Goal: Contribute content: Contribute content

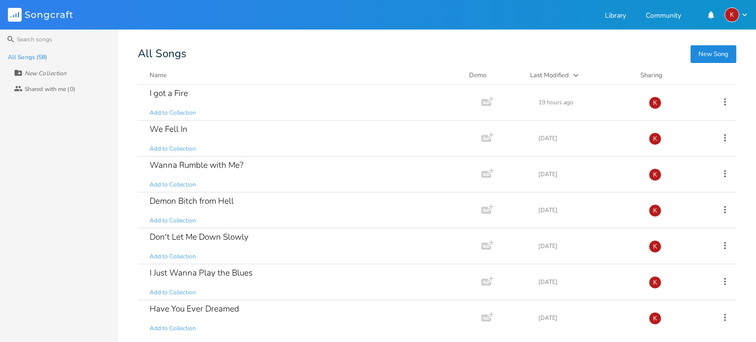
click at [709, 51] on button "New Song" at bounding box center [713, 54] width 46 height 18
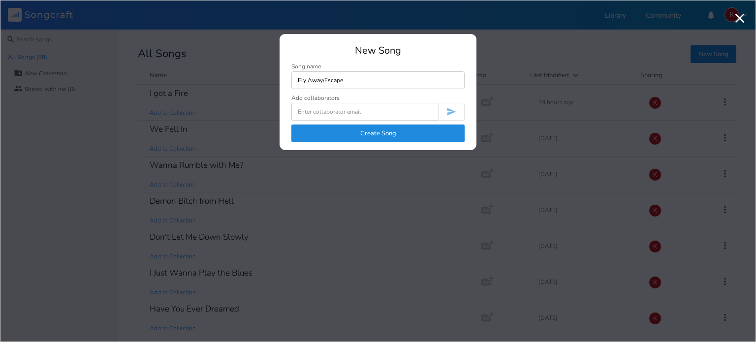
type input "Fly Away/Escape"
click at [397, 131] on button "Create Song" at bounding box center [377, 133] width 173 height 18
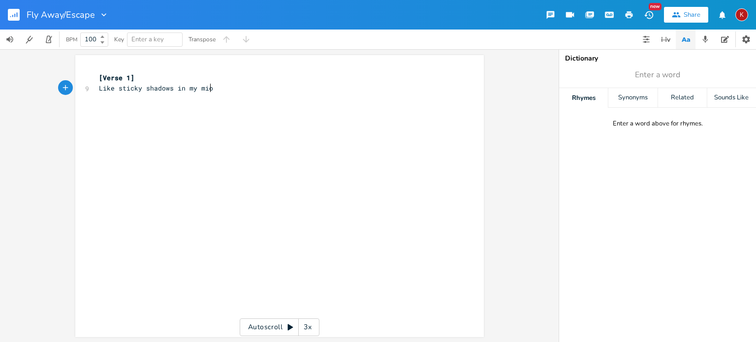
type textarea "Like sticky shadows in my miond"
type textarea "nd"
type textarea "the past lurks round this head of mind"
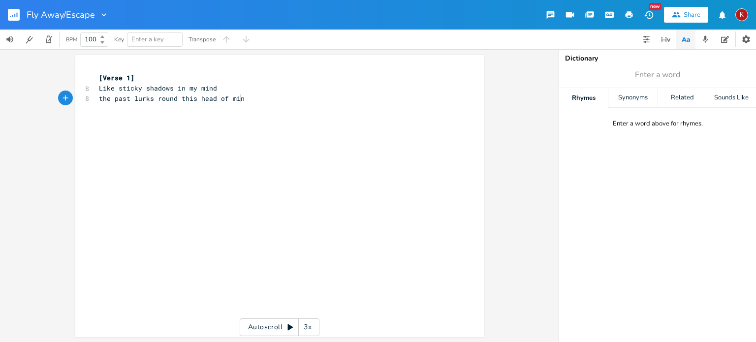
scroll to position [0, 110]
type textarea "e"
click at [160, 103] on pre "​" at bounding box center [274, 108] width 355 height 10
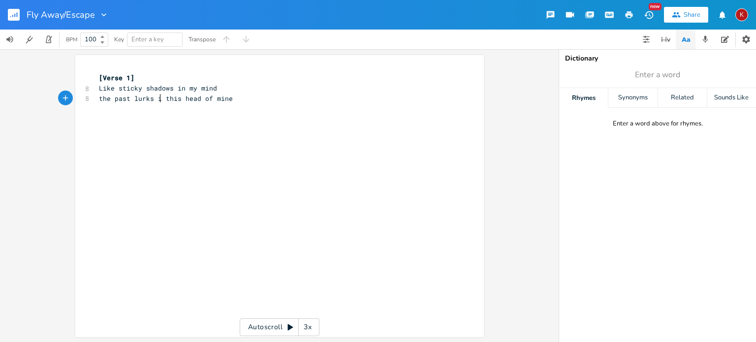
type textarea "in"
click at [236, 101] on pre "the past lurks in this head of mine" at bounding box center [274, 98] width 355 height 10
type textarea "my mn"
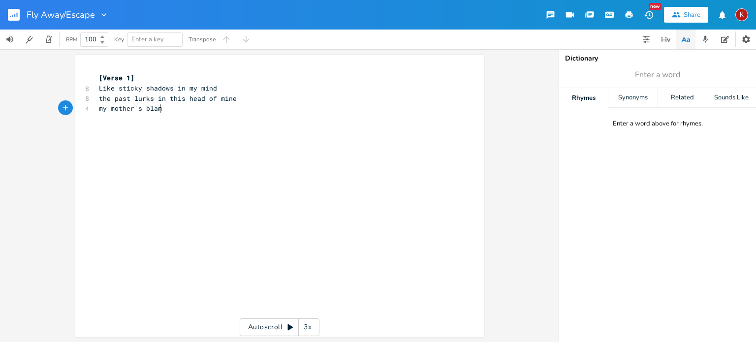
type textarea "other's blame"
type textarea "my father"
type textarea "s shame"
type textarea "'s shame"
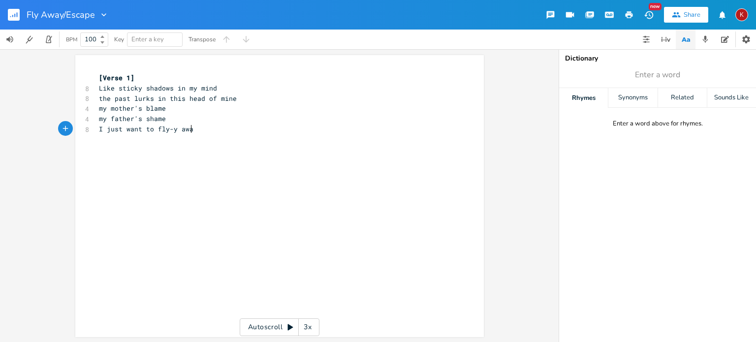
scroll to position [0, 70]
type textarea "I just want to fly-y away"
type textarea "escape the truth I"
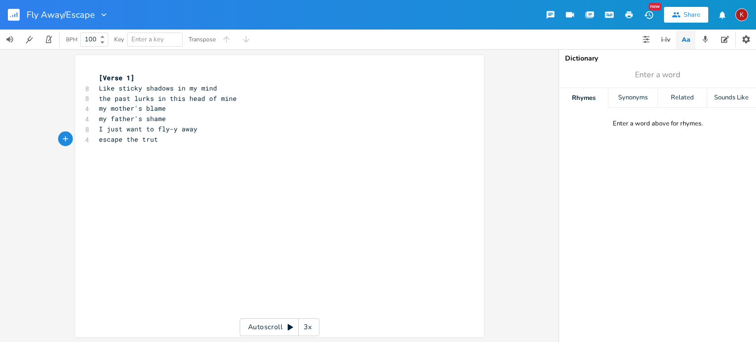
type textarea "h"
type textarea "I cannot say"
type textarea "Like"
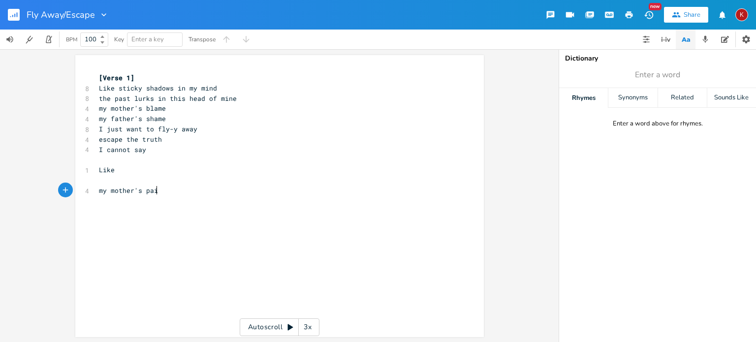
type textarea "my mother's pain"
type textarea "my fathere's"
type textarea "'s game"
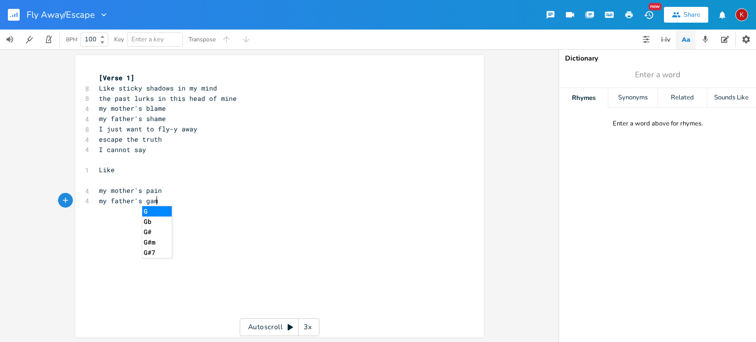
scroll to position [0, 22]
type textarea "I h"
type textarea "guess we'll never be the same"
click at [173, 129] on span "I just want to fly-y away" at bounding box center [148, 128] width 98 height 9
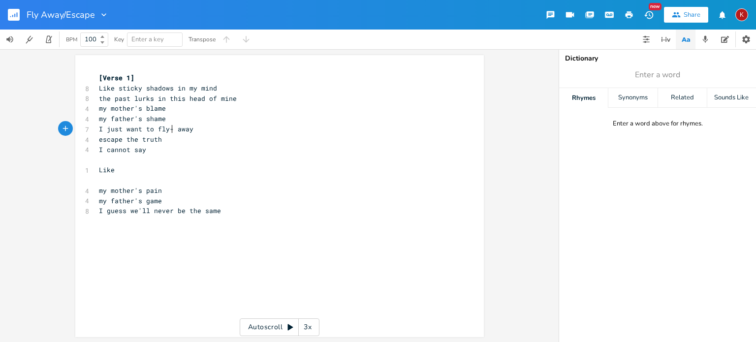
type textarea "-y"
click at [228, 212] on pre "I guess we'll never be the same" at bounding box center [274, 211] width 355 height 10
type textarea "escape the life"
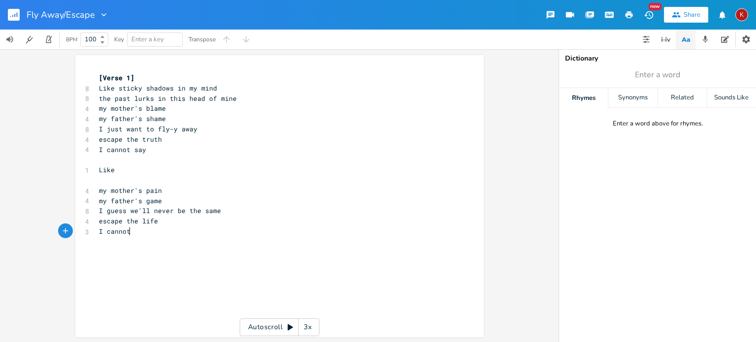
scroll to position [0, 24]
type textarea "I cannot"
type input "samem"
click at [670, 74] on span "samem" at bounding box center [657, 75] width 197 height 18
type input "same"
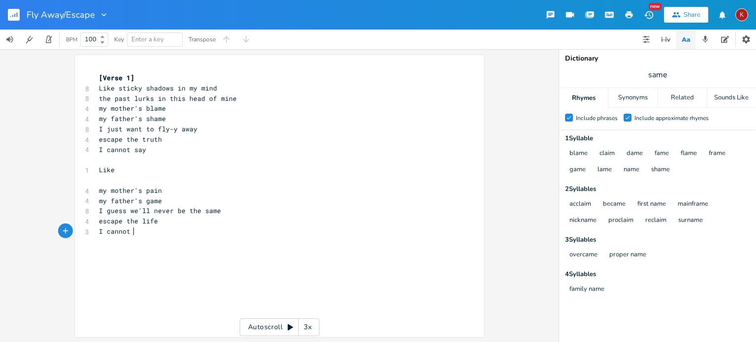
click at [133, 232] on pre "I cannot" at bounding box center [274, 231] width 355 height 10
type textarea "gain"
type textarea "change"
click at [141, 224] on span "escape the life" at bounding box center [128, 220] width 59 height 9
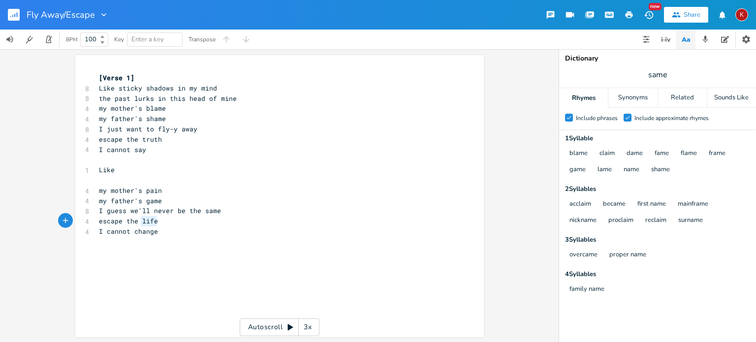
click at [141, 224] on span "escape the life" at bounding box center [128, 220] width 59 height 9
type textarea "facts"
click at [117, 169] on pre "Like" at bounding box center [274, 170] width 355 height 10
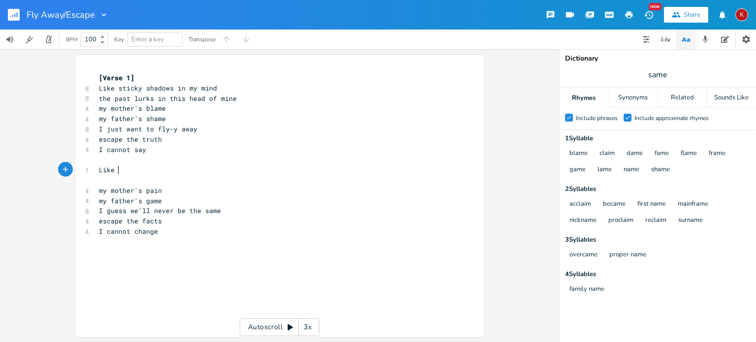
click at [98, 180] on pre "​" at bounding box center [274, 180] width 355 height 10
click at [118, 168] on pre "Like" at bounding box center [274, 170] width 355 height 10
click at [105, 181] on pre "​" at bounding box center [274, 180] width 355 height 10
type textarea "imah"
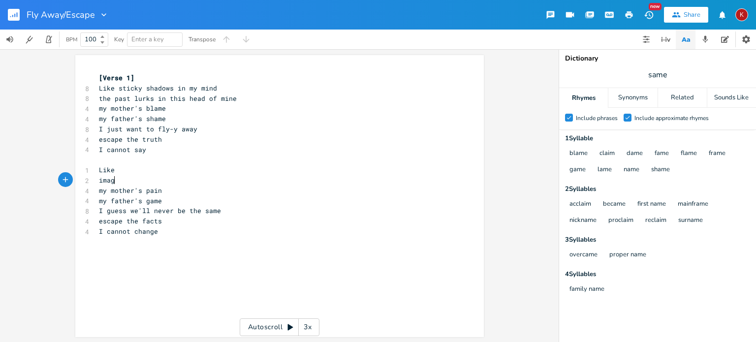
type textarea "ge"
type textarea "memories stay in this head of mine"
click at [99, 181] on span "memories stay in this head of mine" at bounding box center [166, 180] width 134 height 9
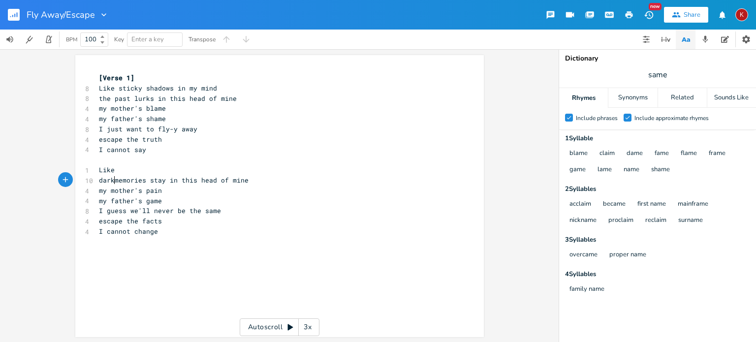
type textarea "dark"
click at [136, 182] on span "memories stay in this head of mine" at bounding box center [166, 180] width 134 height 9
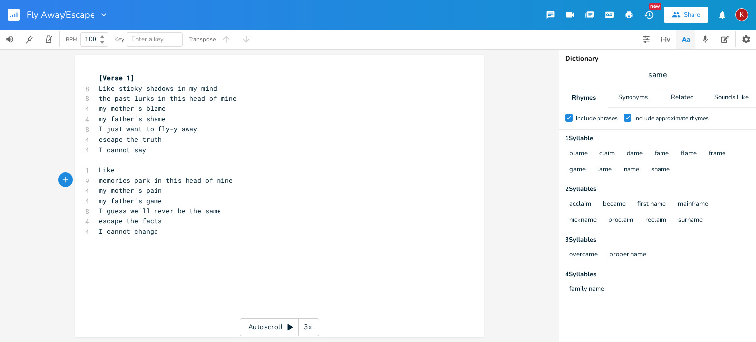
type textarea "park"
click at [131, 172] on pre "Like" at bounding box center [274, 170] width 355 height 10
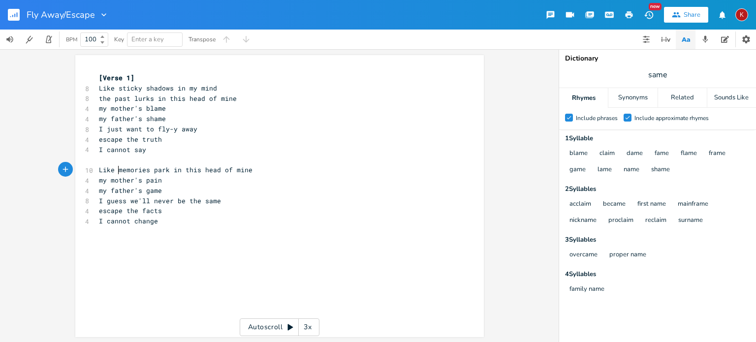
click at [164, 171] on span "Like memories park in this head of mine" at bounding box center [175, 169] width 153 height 9
type textarea "ed bn"
type textarea "in mny mind"
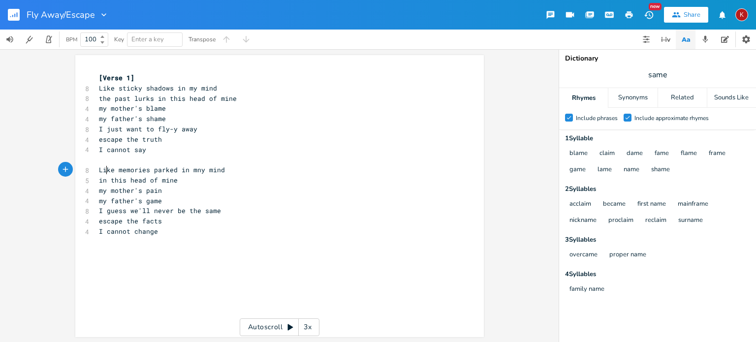
click at [103, 170] on span "Like memories parked in mny mind" at bounding box center [162, 169] width 126 height 9
type textarea "Dark"
click at [195, 171] on span "Dark memories parked in mny mind" at bounding box center [162, 169] width 126 height 9
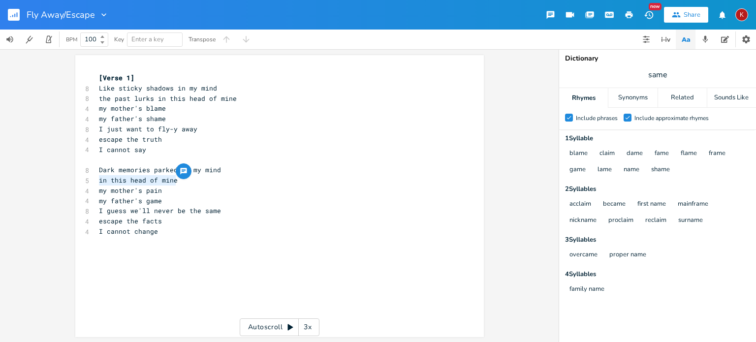
drag, startPoint x: 173, startPoint y: 178, endPoint x: 92, endPoint y: 177, distance: 80.7
click at [92, 177] on div "in this head of mine x [Verse 1] 8 Like sticky shadows in my mind 8 the past lu…" at bounding box center [279, 196] width 408 height 282
type textarea "like photos of another time"
click at [104, 181] on span "like photos of another time" at bounding box center [152, 180] width 106 height 9
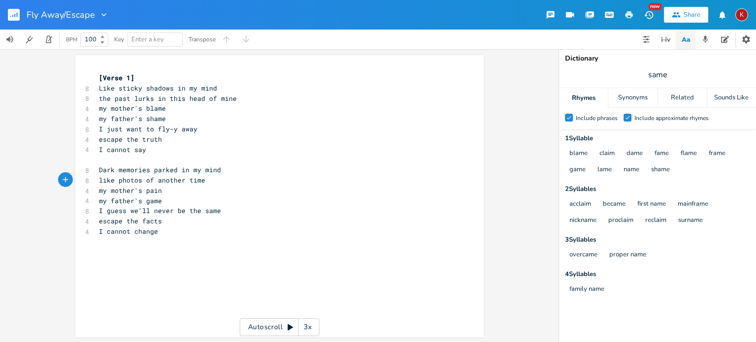
type textarea "like"
click at [104, 181] on span "like photos of another time" at bounding box center [152, 180] width 106 height 9
click at [108, 190] on span "my mother's pain" at bounding box center [130, 190] width 63 height 9
click at [102, 180] on span "like photos of another time" at bounding box center [152, 180] width 106 height 9
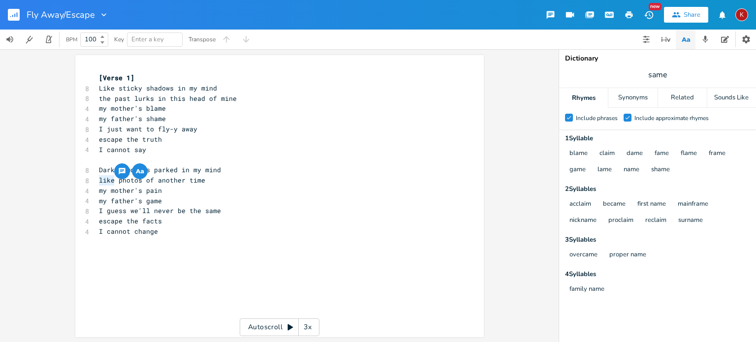
type textarea "like"
click at [107, 227] on span "I cannot change" at bounding box center [128, 231] width 59 height 9
click at [172, 173] on span "Dark memories parked in my mind" at bounding box center [160, 169] width 122 height 9
click at [172, 173] on span "Dark memories park in my mind" at bounding box center [156, 169] width 114 height 9
click at [164, 169] on span "Dark memories park in my mind" at bounding box center [156, 169] width 114 height 9
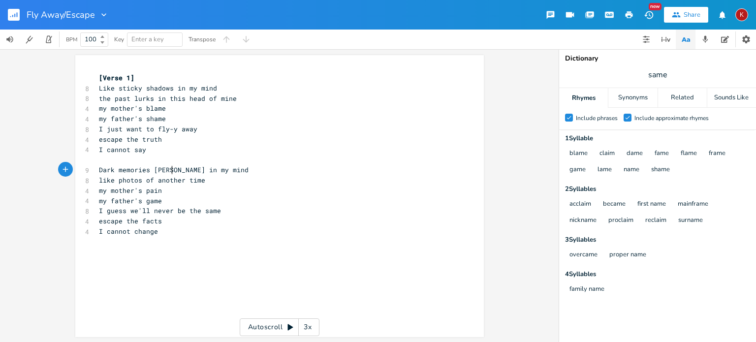
type textarea "ed"
click at [126, 169] on span "Dark memories parked in my mind" at bounding box center [160, 169] width 122 height 9
type textarea "-"
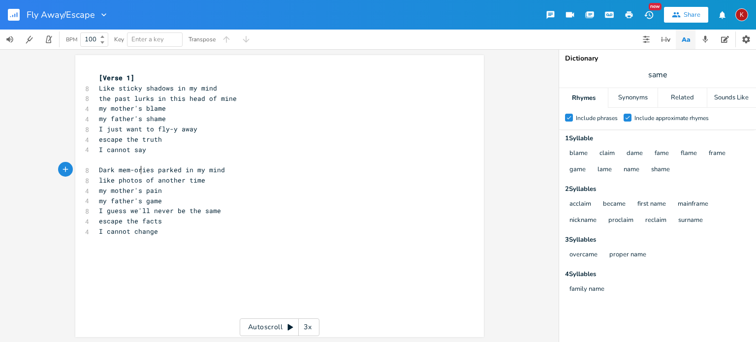
type textarea "-"
click at [147, 207] on span "I guess we'll never be the same" at bounding box center [160, 210] width 122 height 9
click at [147, 206] on span "I guess we'll never be the same" at bounding box center [160, 210] width 122 height 9
click at [145, 182] on span "like photos of another time" at bounding box center [152, 180] width 106 height 9
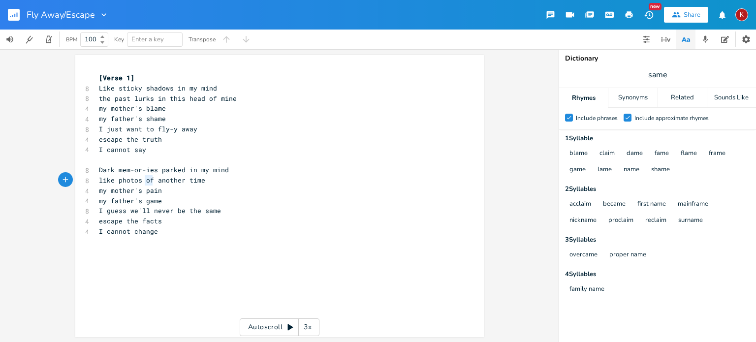
click at [145, 182] on span "like photos of another time" at bounding box center [152, 180] width 106 height 9
type textarea "they don't change with time"
click at [157, 234] on pre "I cannot change" at bounding box center [274, 231] width 355 height 10
type textarea "I dream of escaping t"
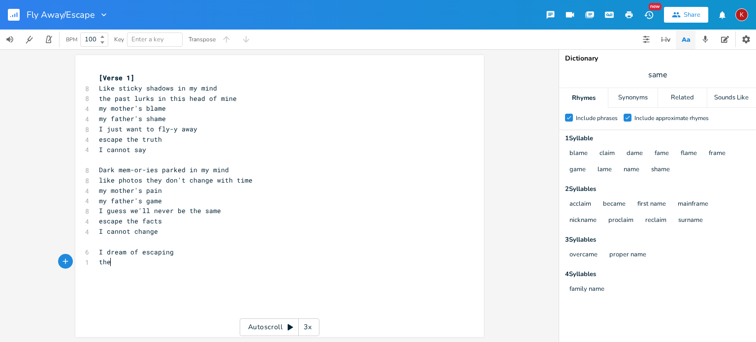
scroll to position [0, 10]
type textarea "the"
type textarea "the torment and"
click at [656, 75] on input "same" at bounding box center [657, 74] width 19 height 11
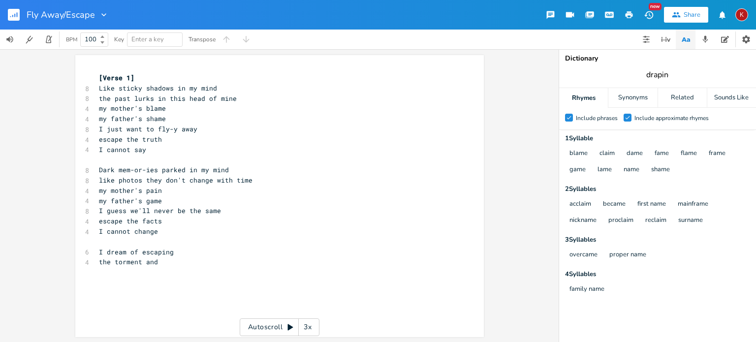
type input "draping"
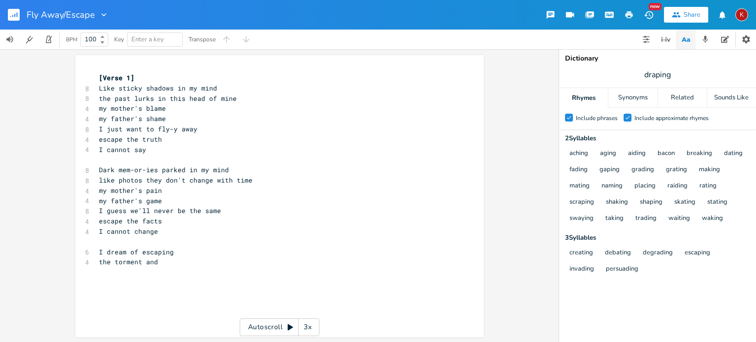
click at [147, 252] on span "I dream of escaping" at bounding box center [136, 251] width 75 height 9
type textarea "making my escaoe"
type textarea "pe"
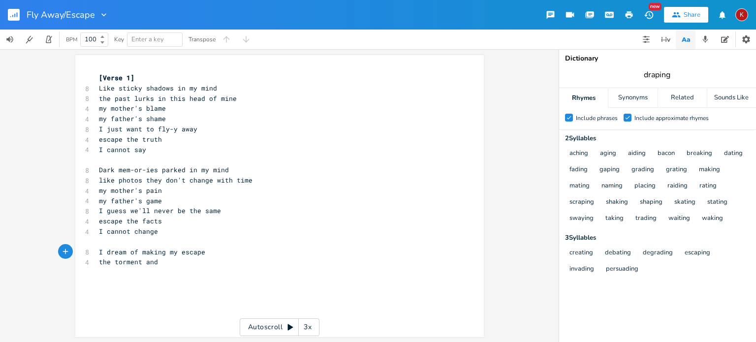
click at [659, 74] on input "draping" at bounding box center [656, 74] width 27 height 11
type input "escape"
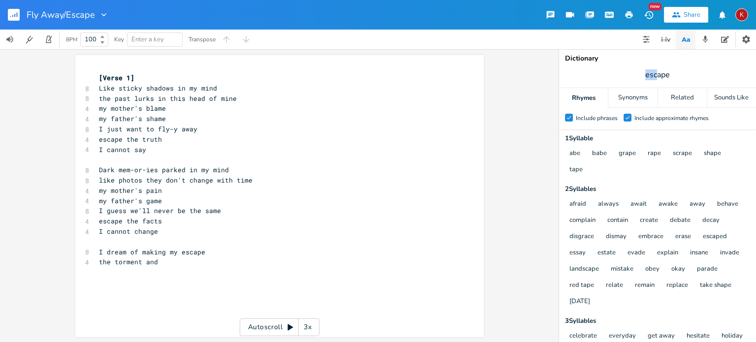
drag, startPoint x: 657, startPoint y: 74, endPoint x: 626, endPoint y: 73, distance: 31.0
type input "grape"
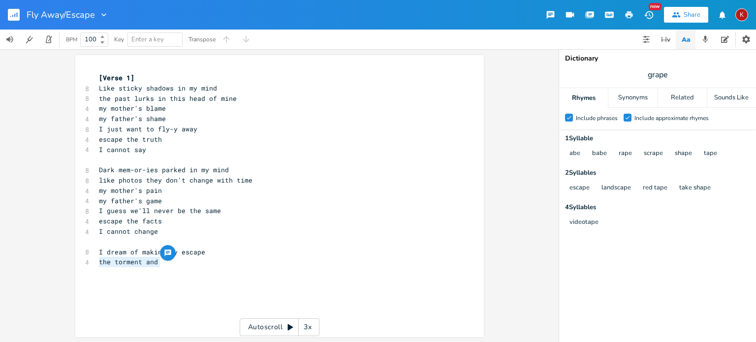
drag, startPoint x: 163, startPoint y: 260, endPoint x: 91, endPoint y: 264, distance: 72.4
click at [91, 264] on div "the torment and x [Verse 1] 8 Like sticky shadows in my mind 8 the past lurks i…" at bounding box center [279, 196] width 408 height 282
type textarea "of new lkif"
type textarea "ife taking shape"
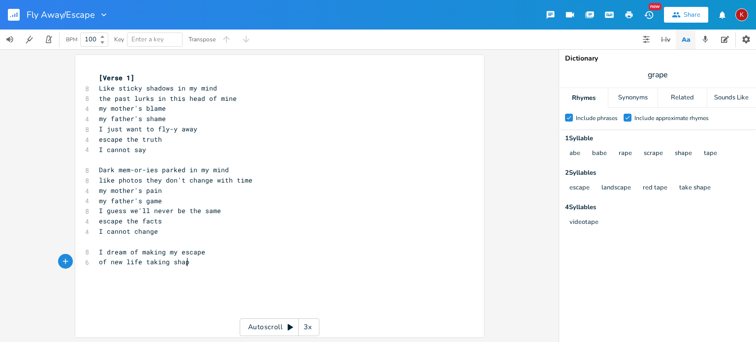
scroll to position [0, 45]
type textarea "like"
click at [143, 253] on span "I dream of making my escape" at bounding box center [152, 251] width 106 height 9
type textarea "making"
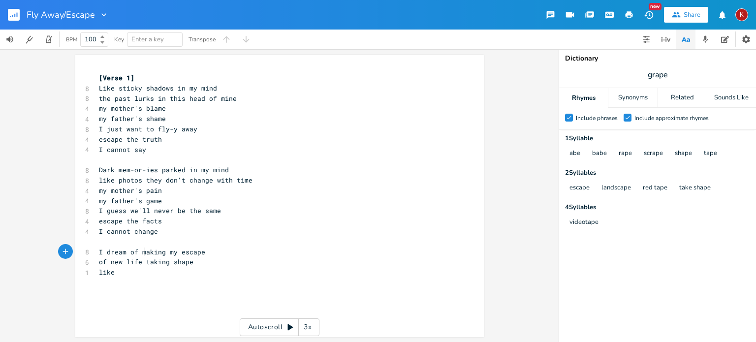
click at [143, 253] on span "I dream of making my escape" at bounding box center [152, 251] width 106 height 9
click at [114, 272] on span "like" at bounding box center [107, 272] width 16 height 9
type textarea "birds that fly so high"
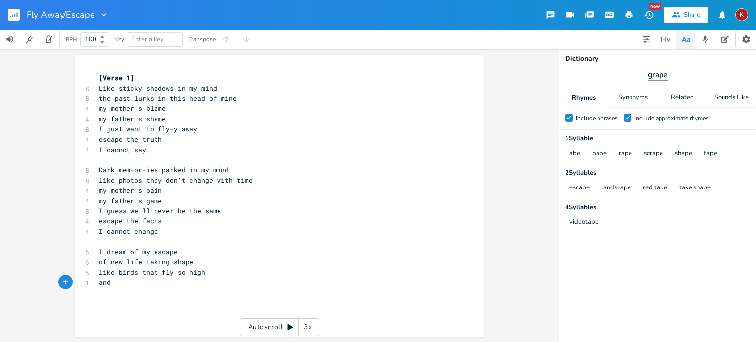
type textarea "and"
click at [654, 75] on input "grape" at bounding box center [657, 74] width 21 height 11
type input "high"
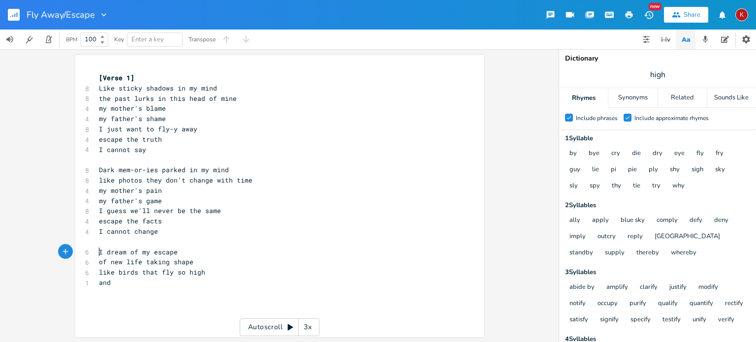
click at [97, 253] on pre "I dream of my escape" at bounding box center [274, 252] width 355 height 10
click at [100, 253] on pre "​" at bounding box center [274, 252] width 355 height 10
click at [191, 263] on pre "of new life taking shape" at bounding box center [274, 262] width 355 height 10
click at [97, 245] on pre "​" at bounding box center [274, 242] width 355 height 10
type textarea "I just wantr"
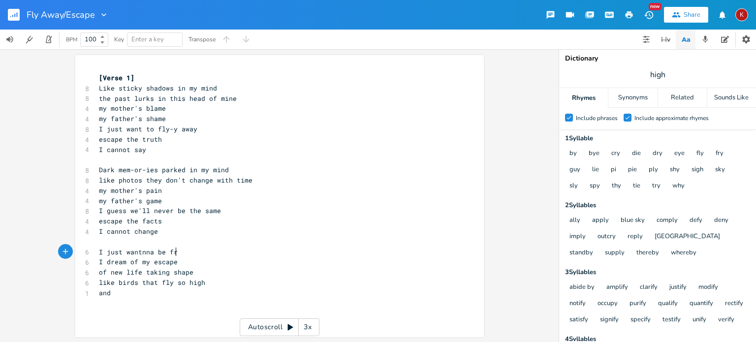
type textarea "nna be free"
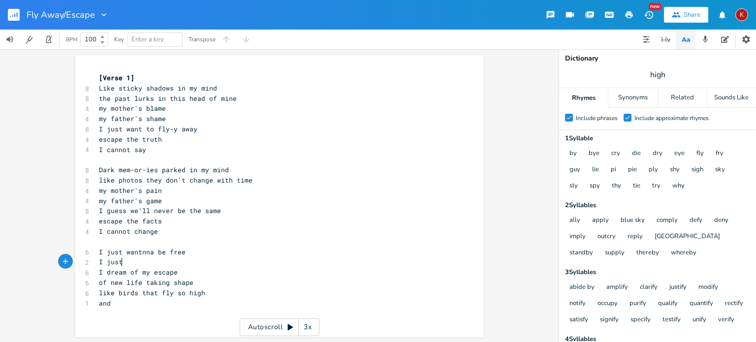
type textarea "I just"
click at [137, 252] on span "I just wantnna be free" at bounding box center [142, 251] width 87 height 9
click at [124, 262] on pre "I just" at bounding box center [274, 262] width 355 height 10
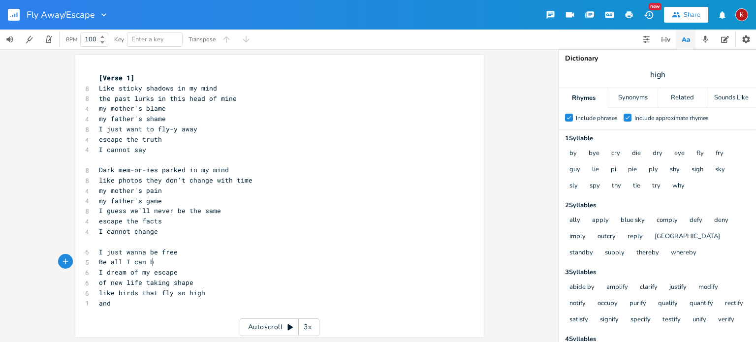
type textarea "Be all I can be"
click at [97, 263] on pre "Be all I can be" at bounding box center [274, 262] width 355 height 10
click at [122, 263] on span "Be all I can be" at bounding box center [128, 261] width 59 height 9
type textarea "that"
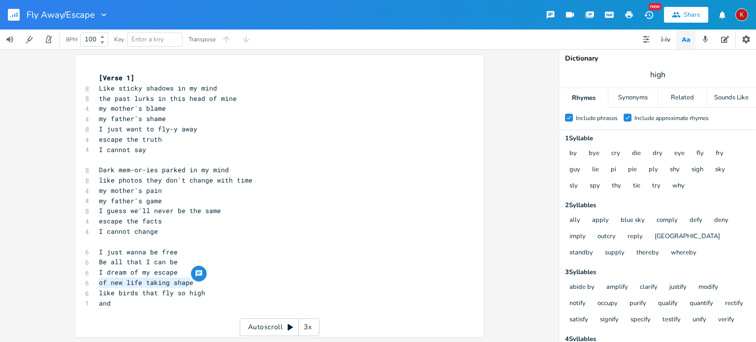
type textarea "I dream of my escape of new life taking shape"
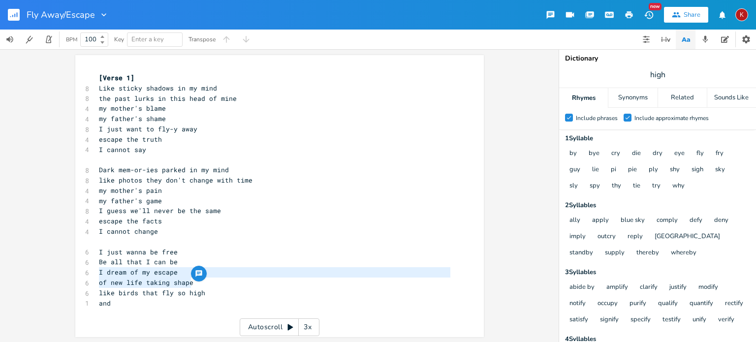
drag, startPoint x: 195, startPoint y: 283, endPoint x: 81, endPoint y: 273, distance: 114.6
click at [81, 273] on div "I dream of my escape of new life taking shape x [Verse 1] 8 Like sticky shadows…" at bounding box center [279, 196] width 408 height 282
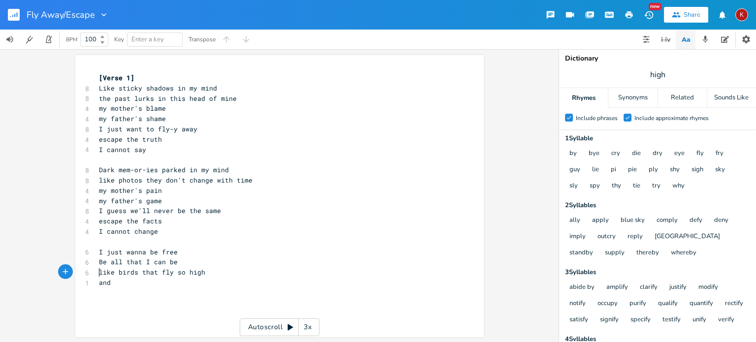
click at [100, 309] on div "x [Verse 1] 8 Like sticky shadows in my mind 8 the past lurks in this head of m…" at bounding box center [287, 205] width 380 height 269
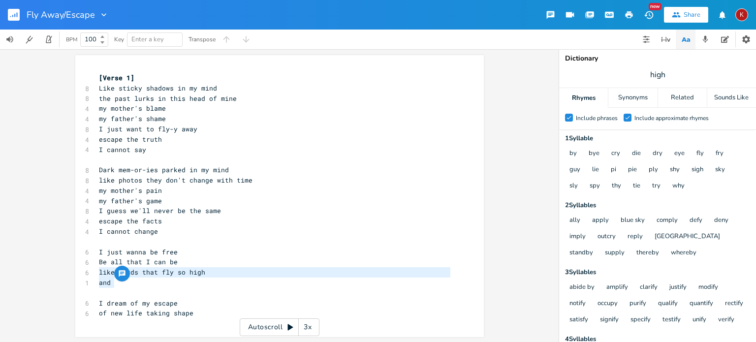
drag, startPoint x: 117, startPoint y: 286, endPoint x: 90, endPoint y: 274, distance: 28.9
click at [90, 274] on div "like birds that fly so high and x [Verse 1] 8 Like sticky shadows in my mind 8 …" at bounding box center [279, 196] width 408 height 282
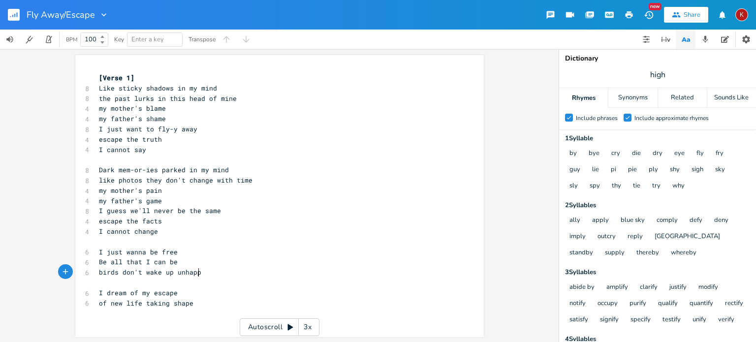
type textarea "birds don't wake up unhappy"
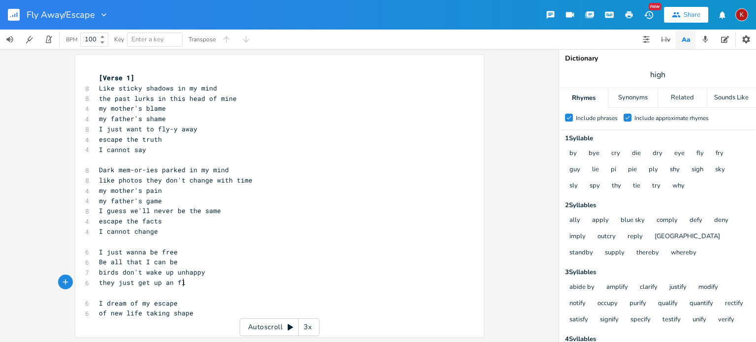
type textarea "they just get up an fly"
type textarea "why can't I"
click at [141, 286] on span "they just get up an fly" at bounding box center [144, 282] width 91 height 9
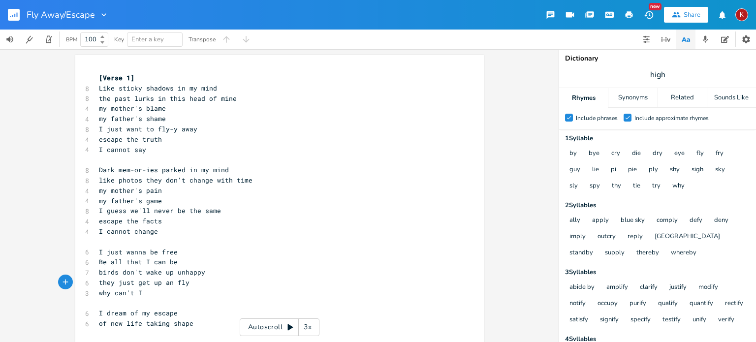
click at [141, 286] on span "they just get up an fly" at bounding box center [144, 282] width 91 height 9
type textarea "go ahead and"
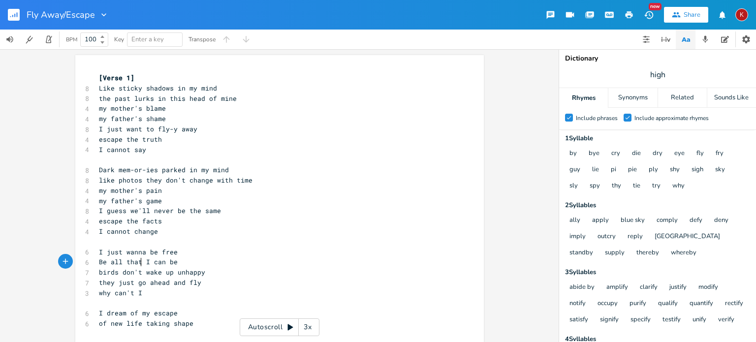
click at [137, 261] on span "Be all that I can be" at bounding box center [138, 261] width 79 height 9
click at [103, 286] on span "they just go ahead and fly" at bounding box center [150, 282] width 102 height 9
type textarea "or doubt if they can fly"
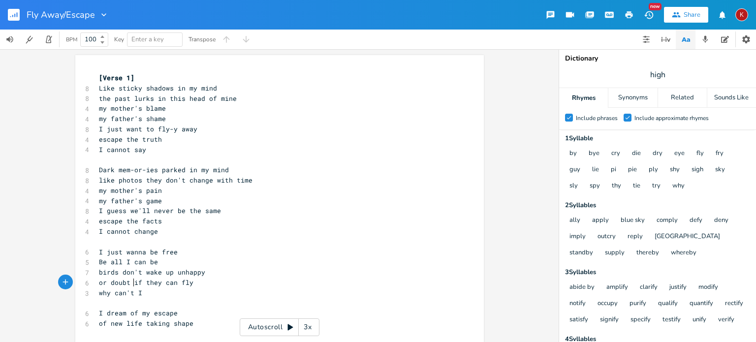
click at [132, 283] on span "or doubt if they can fly" at bounding box center [146, 282] width 94 height 9
type textarea "whether"
click at [141, 293] on pre "why can't I" at bounding box center [274, 293] width 355 height 10
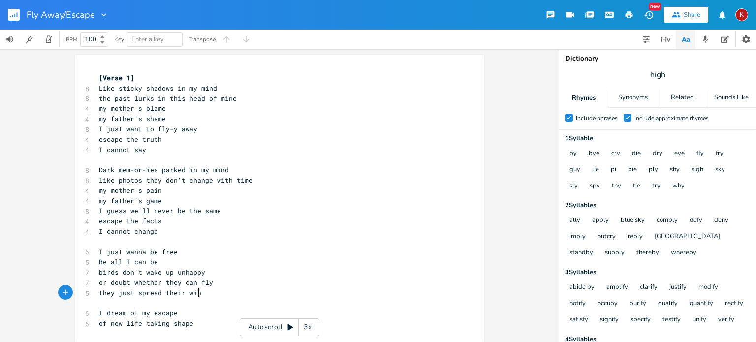
type textarea "they just spread their wings"
type textarea "and fly"
click at [202, 282] on span "or doubt whether they can fly" at bounding box center [156, 282] width 114 height 9
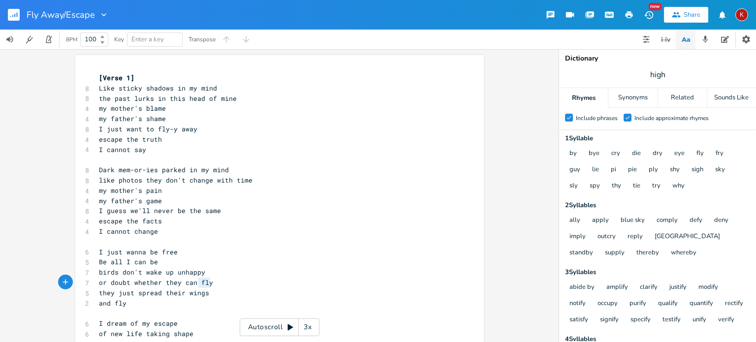
click at [202, 282] on span "or doubt whether they can fly" at bounding box center [156, 282] width 114 height 9
type textarea "glide"
click at [128, 306] on pre "and fly" at bounding box center [274, 303] width 355 height 10
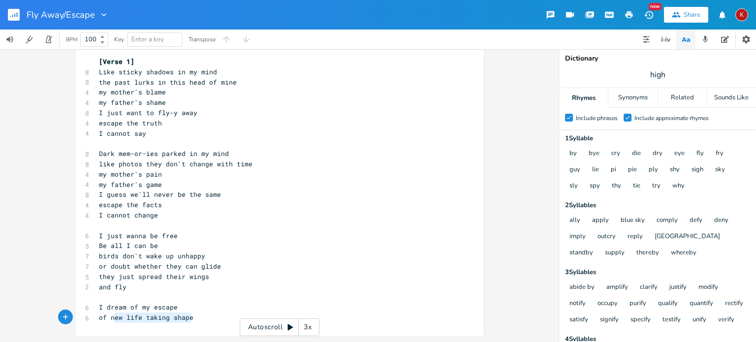
type textarea "I dream of my escape of new life taking shape"
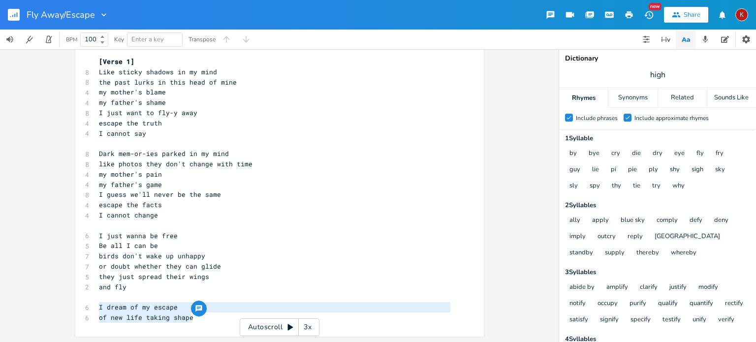
drag, startPoint x: 203, startPoint y: 317, endPoint x: 83, endPoint y: 306, distance: 120.5
click at [97, 306] on div "[Verse 1] 8 Like sticky shadows in my mind 8 the past lurks in this head of min…" at bounding box center [274, 190] width 355 height 266
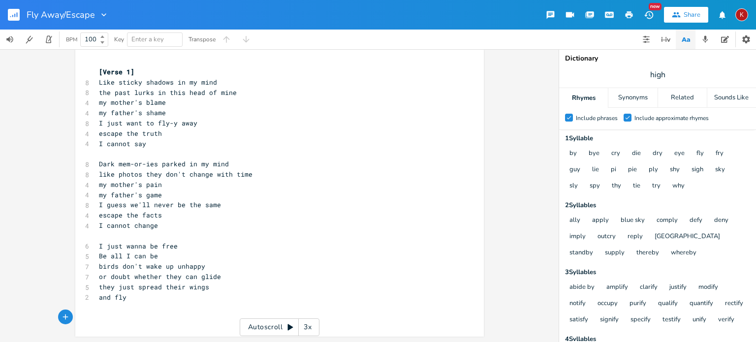
scroll to position [1, 0]
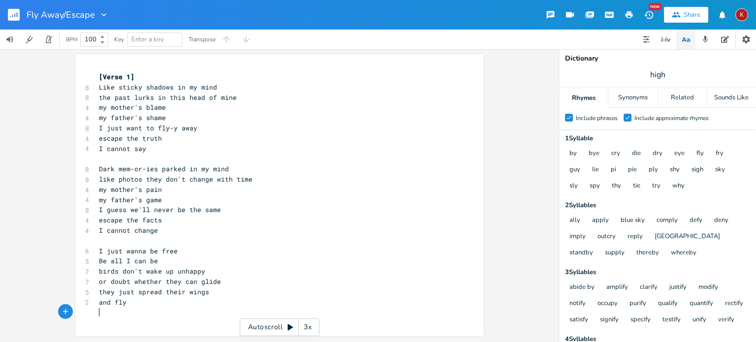
drag, startPoint x: 83, startPoint y: 306, endPoint x: 48, endPoint y: 110, distance: 198.9
click at [48, 110] on div "x [Verse 1] 8 Like sticky shadows in my mind 8 the past lurks in this head of m…" at bounding box center [279, 195] width 558 height 293
click at [102, 13] on icon "button" at bounding box center [104, 15] width 10 height 10
click at [115, 25] on span "Edit Rename" at bounding box center [112, 28] width 31 height 7
click at [95, 13] on div at bounding box center [101, 15] width 14 height 10
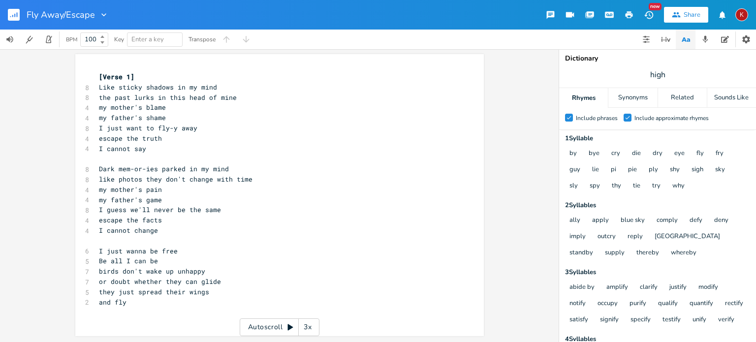
click at [95, 14] on div at bounding box center [102, 15] width 14 height 10
click at [116, 29] on span "Edit Rename" at bounding box center [112, 28] width 31 height 7
click at [64, 15] on input "Fly Away/Escape" at bounding box center [60, 14] width 67 height 9
type input "Fly Away"
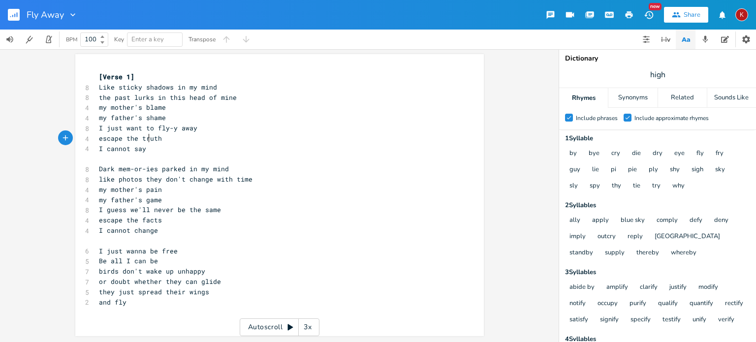
click at [144, 141] on span "escape the truth" at bounding box center [130, 138] width 63 height 9
click at [129, 302] on pre "and fly" at bounding box center [274, 302] width 355 height 10
type textarea "fly away"
click at [97, 161] on pre "​" at bounding box center [274, 158] width 355 height 10
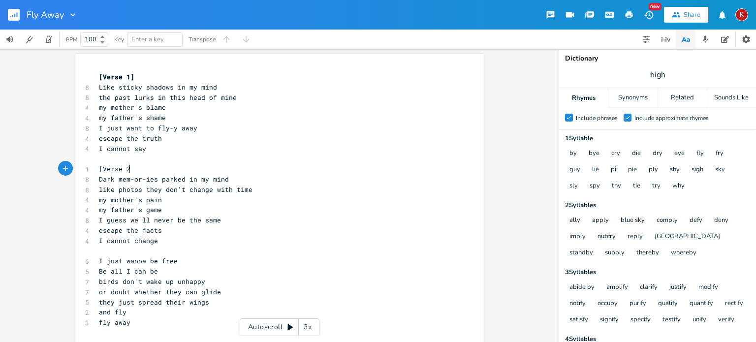
type textarea "[Verse 2]"
click at [97, 249] on pre "​" at bounding box center [274, 251] width 355 height 10
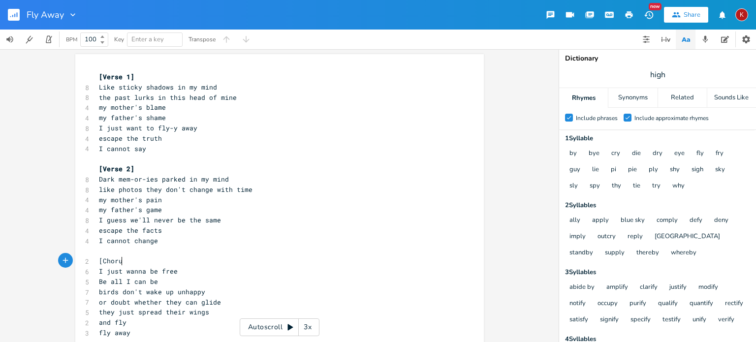
scroll to position [0, 22]
type textarea "[Chorus]"
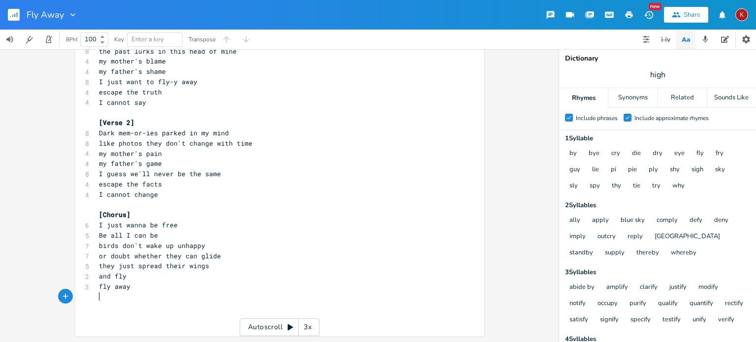
click at [97, 300] on pre "​" at bounding box center [274, 297] width 355 height 10
type textarea "[Verse 3]"
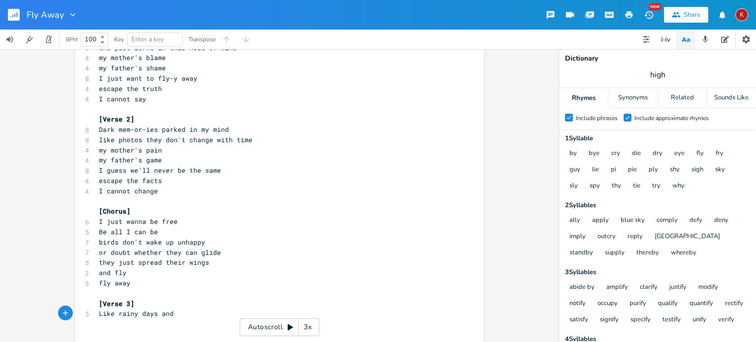
scroll to position [67, 0]
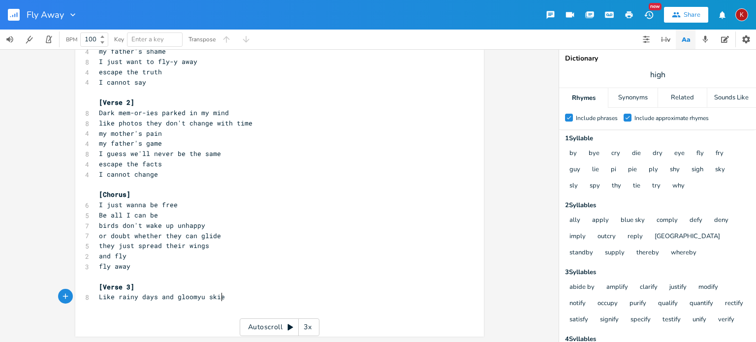
type textarea "Like rainy days and gloomyu skies"
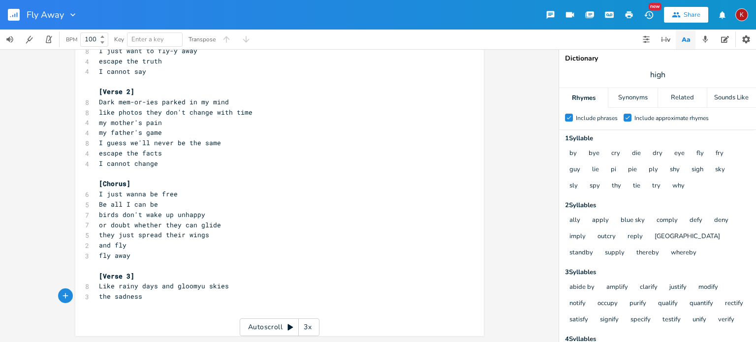
scroll to position [78, 0]
type textarea "the sadness never"
click at [199, 287] on span "Like rainy days and gloomyu skies" at bounding box center [164, 286] width 130 height 9
click at [175, 299] on pre "the sadness never" at bounding box center [274, 297] width 355 height 10
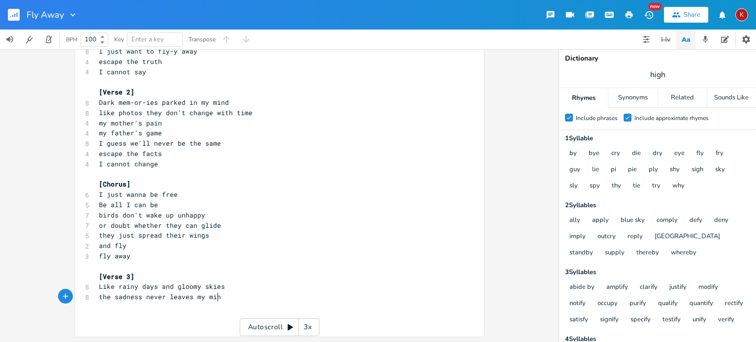
type textarea "leaves my mind"
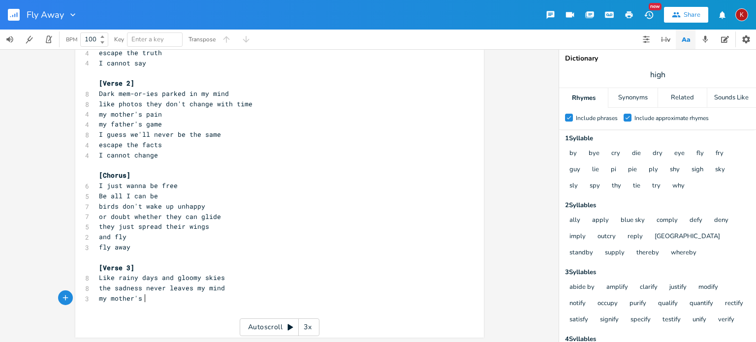
scroll to position [0, 37]
type textarea "my mother's coice"
type textarea "my father's"
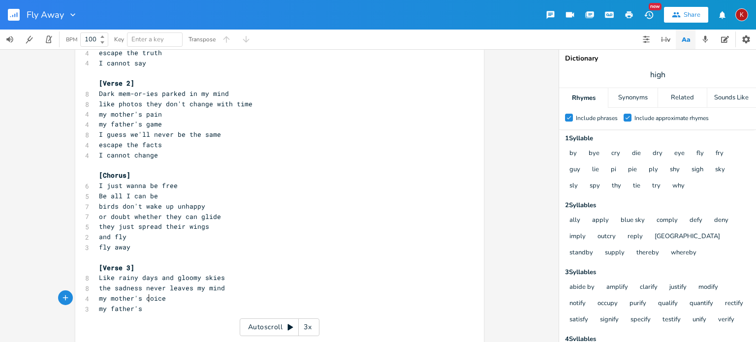
click at [144, 299] on span "my mother's coice" at bounding box center [132, 298] width 67 height 9
type textarea "h"
click at [151, 299] on span "my mother's choice" at bounding box center [134, 298] width 71 height 9
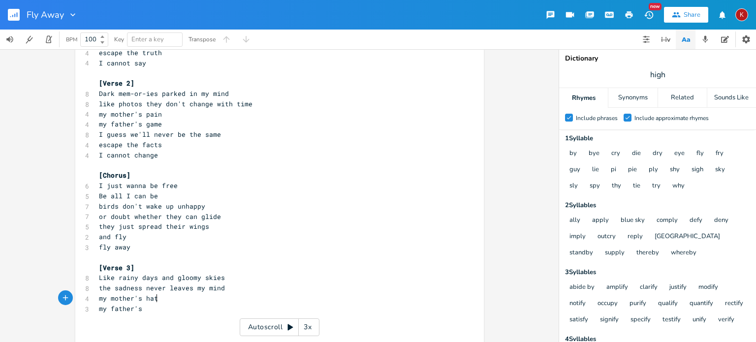
type textarea "hate"
click at [149, 309] on pre "my father's" at bounding box center [274, 308] width 355 height 10
click at [654, 78] on input "high" at bounding box center [657, 74] width 16 height 11
type input "hate"
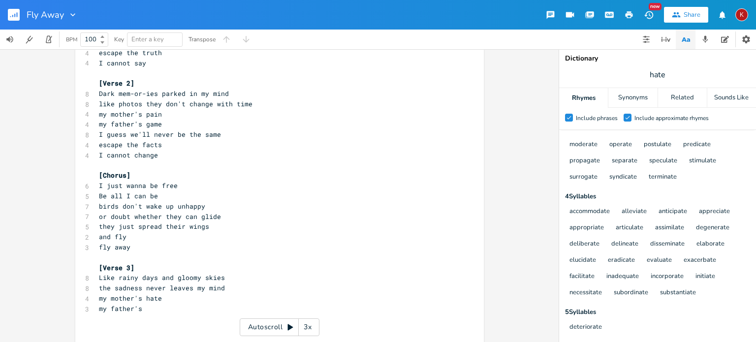
scroll to position [0, 0]
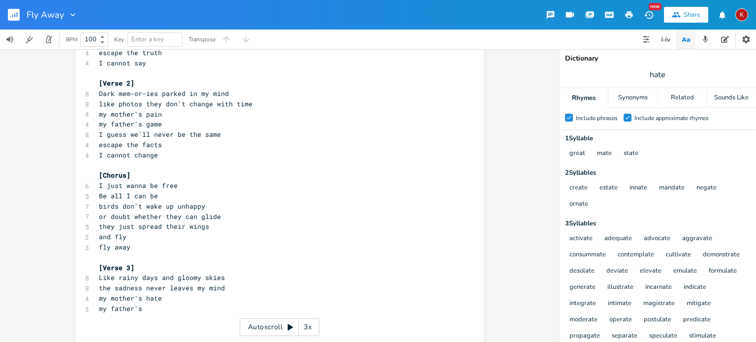
click at [148, 299] on span "my mother's hate" at bounding box center [130, 298] width 63 height 9
type textarea "rage"
click at [151, 311] on pre "my father's" at bounding box center [274, 308] width 355 height 10
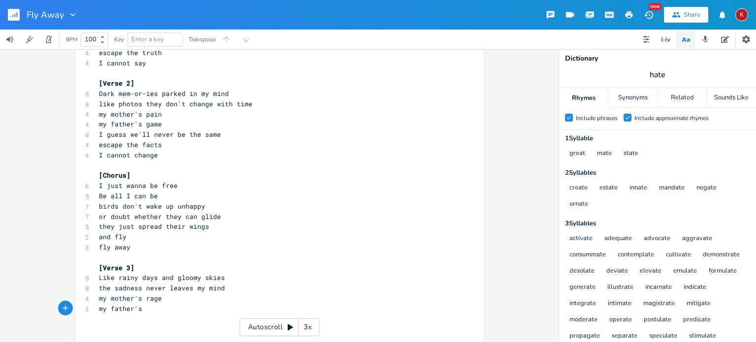
click at [656, 74] on input "hate" at bounding box center [657, 74] width 16 height 11
type input "rage"
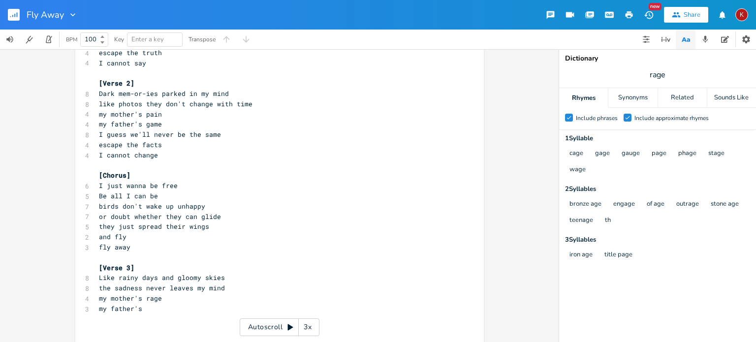
scroll to position [0, 0]
click at [145, 308] on pre "my father's" at bounding box center [274, 308] width 355 height 10
type textarea "cage"
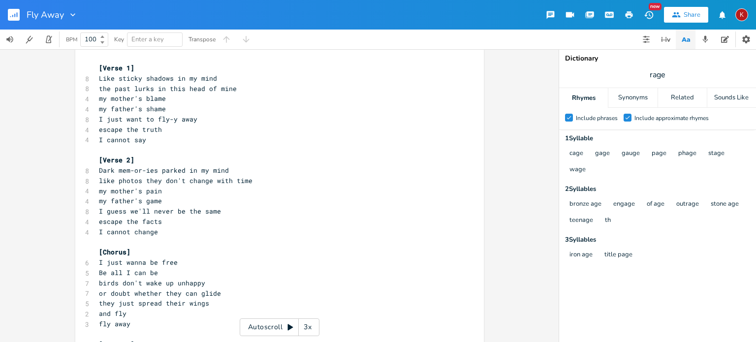
scroll to position [108, 0]
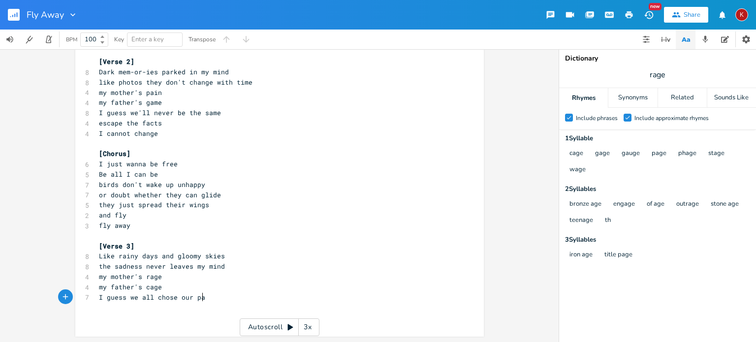
type textarea "I guess we all chose our path"
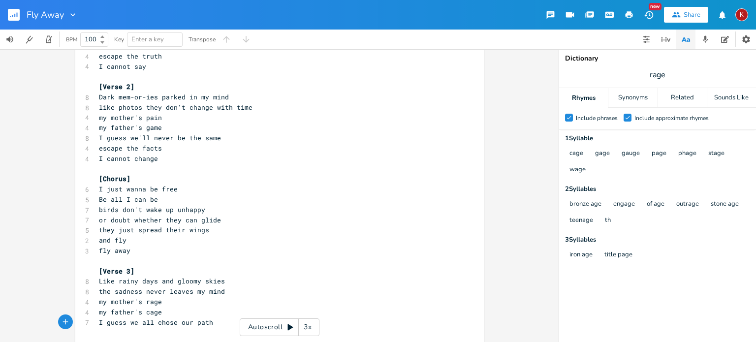
scroll to position [87, 0]
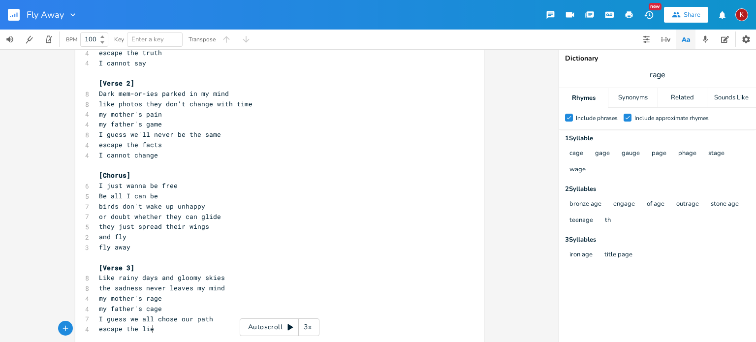
type textarea "escape the lies"
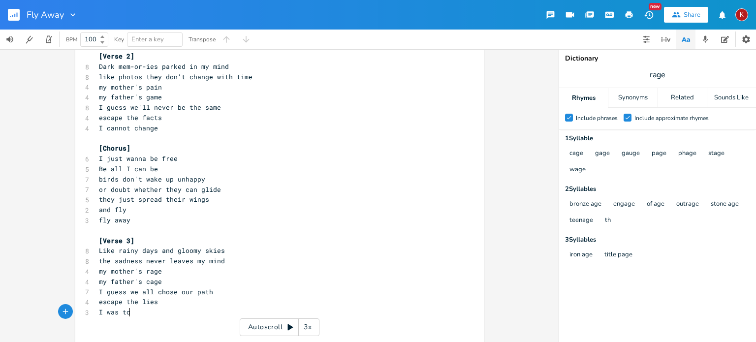
scroll to position [0, 28]
type textarea "I was told"
click at [208, 291] on pre "I guess we all chose our path" at bounding box center [274, 292] width 355 height 10
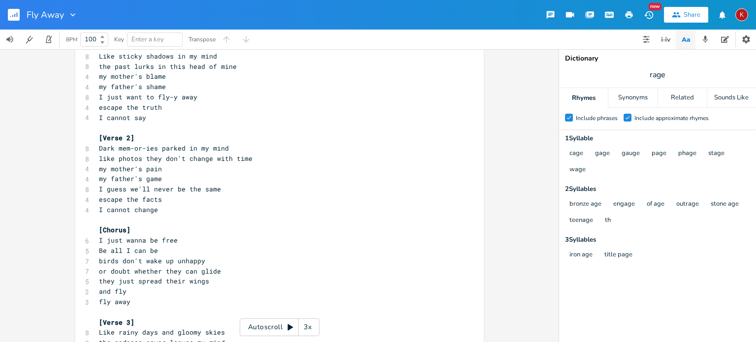
scroll to position [129, 0]
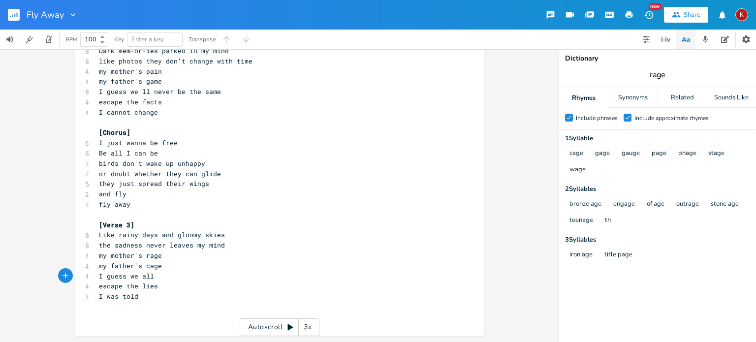
click at [657, 76] on input "rage" at bounding box center [657, 74] width 16 height 11
type input "told"
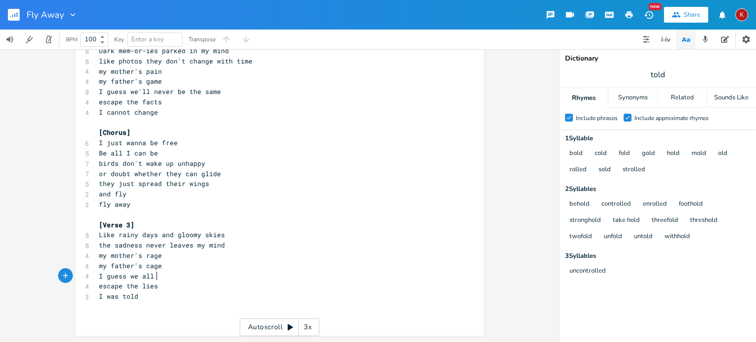
scroll to position [0, 0]
click at [153, 274] on span "I guess we all" at bounding box center [126, 276] width 55 height 9
type textarea "got caught some how"
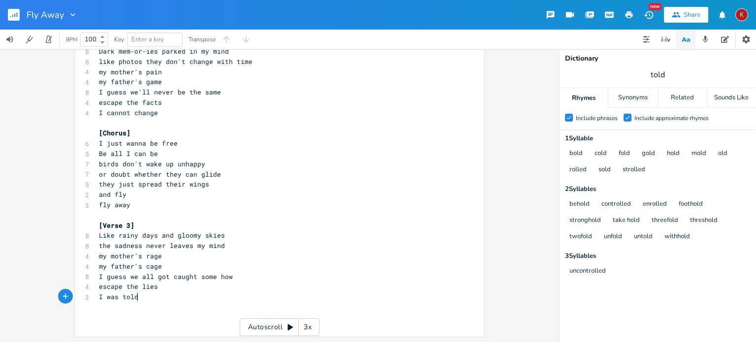
click at [138, 298] on pre "I was told" at bounding box center [274, 297] width 355 height 10
click at [657, 74] on input "told" at bounding box center [657, 74] width 14 height 11
type input "how"
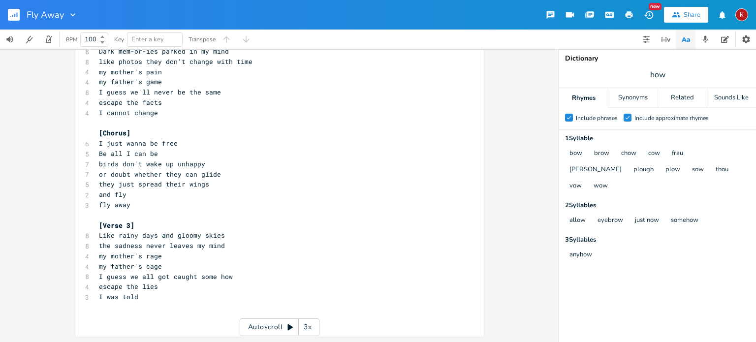
scroll to position [0, 0]
click at [126, 299] on span "I was told" at bounding box center [118, 296] width 39 height 9
type textarea "told"
click at [126, 299] on span "I was told" at bounding box center [118, 296] width 39 height 9
click at [155, 240] on pre "Like rainy days and gloomy skies" at bounding box center [274, 235] width 355 height 10
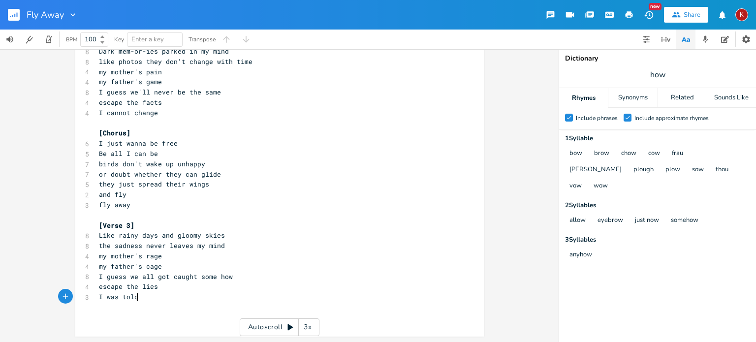
click at [144, 298] on pre "I was told" at bounding box center [274, 297] width 355 height 10
type textarea "that linger now"
click at [138, 275] on span "I guess we all got caught some how" at bounding box center [166, 276] width 134 height 9
type textarea "that"
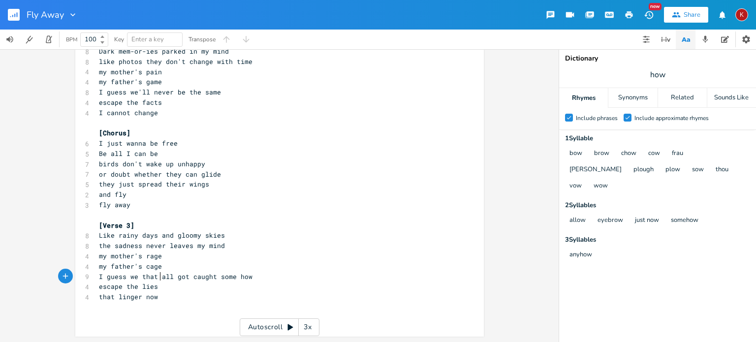
scroll to position [0, 13]
type textarea "that we"
click at [175, 277] on span "I guess that we all got caught some how" at bounding box center [175, 276] width 153 height 9
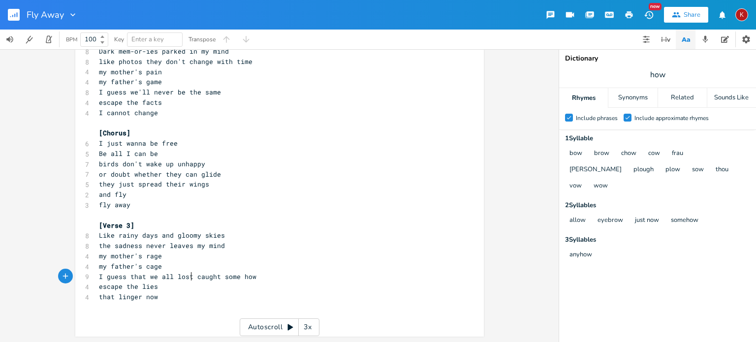
type textarea "lost"
click at [232, 220] on pre "[Verse 3]" at bounding box center [274, 225] width 355 height 10
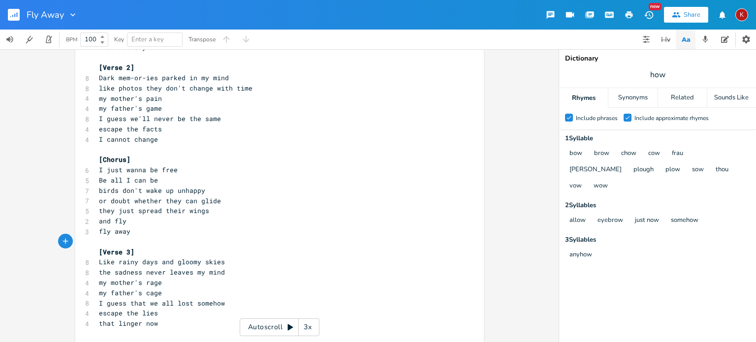
scroll to position [100, 0]
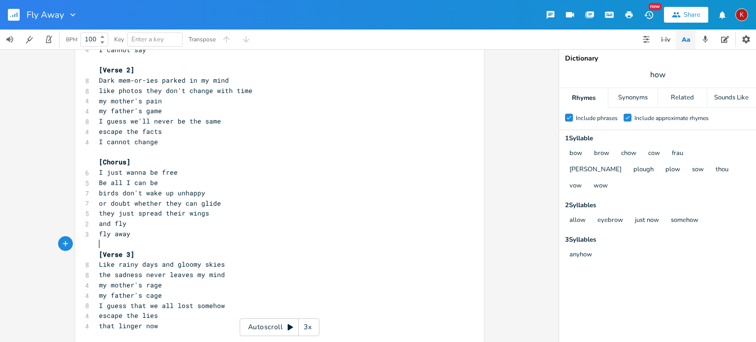
click at [159, 142] on pre "I cannot change" at bounding box center [274, 142] width 355 height 10
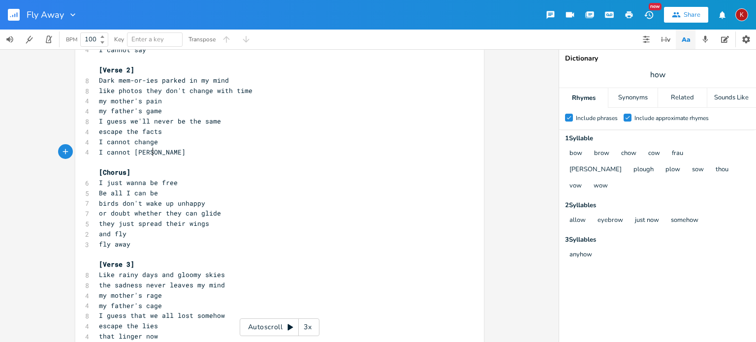
scroll to position [0, 45]
type textarea "I cannot change"
click at [168, 100] on pre "my mother's pain" at bounding box center [274, 101] width 355 height 10
type textarea ","
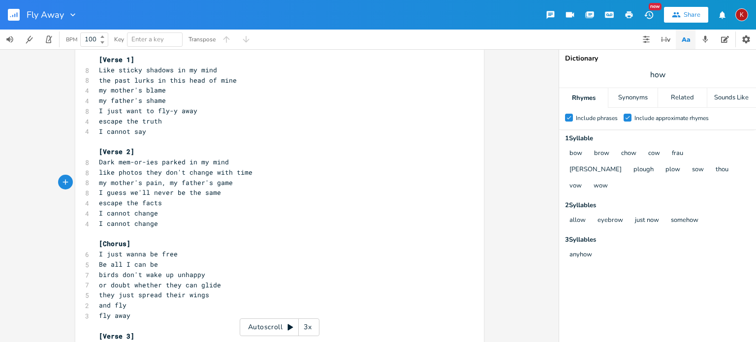
scroll to position [0, 0]
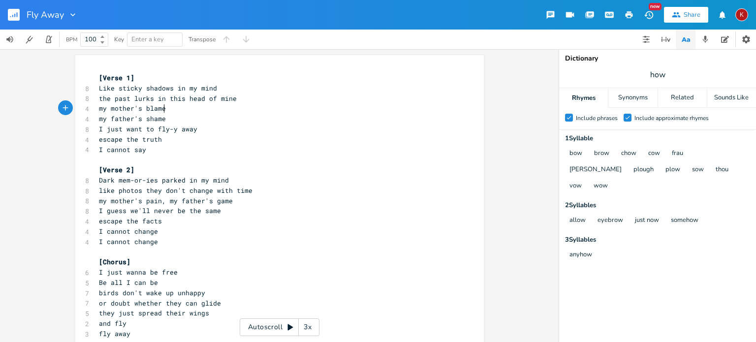
click at [166, 107] on pre "my mother's blame" at bounding box center [274, 108] width 355 height 10
type textarea ","
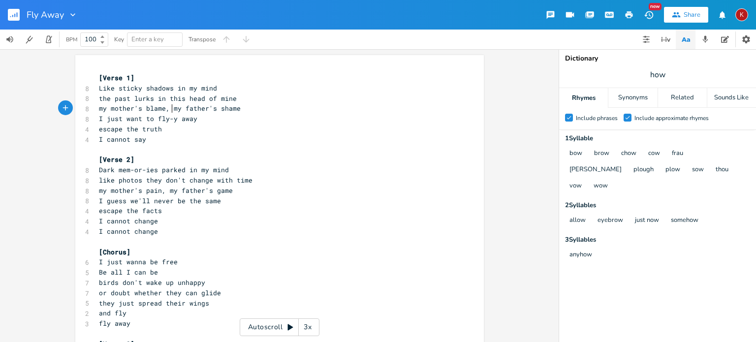
click at [145, 235] on span "I cannot change" at bounding box center [128, 231] width 59 height 9
type textarea "I cannot change"
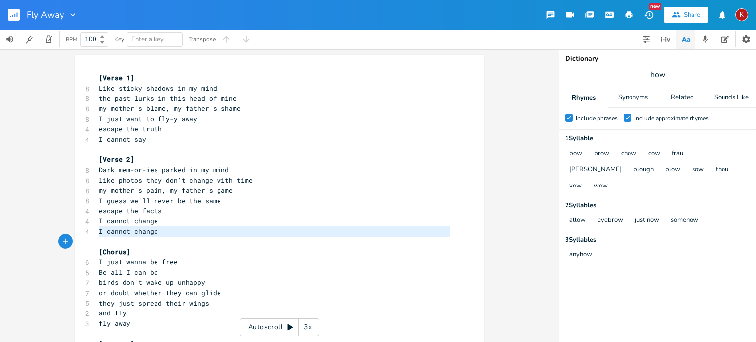
click at [145, 235] on span "I cannot change" at bounding box center [128, 231] width 59 height 9
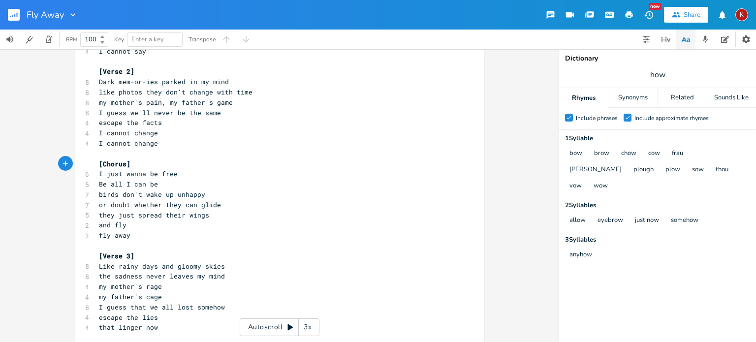
scroll to position [92, 0]
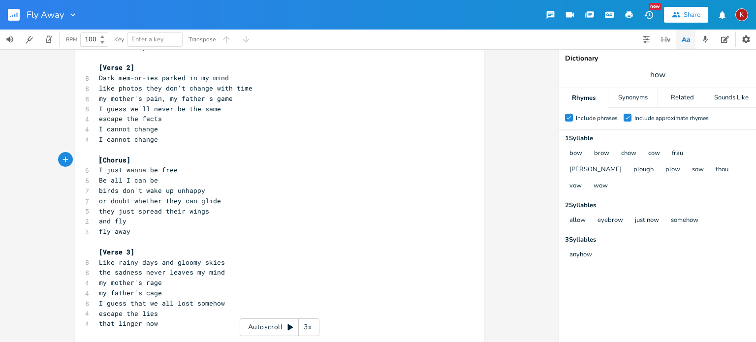
click at [166, 282] on pre "my mother's rage" at bounding box center [274, 282] width 355 height 10
type textarea ","
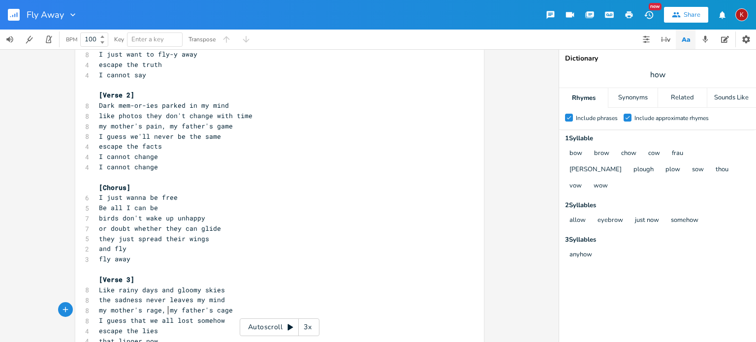
scroll to position [66, 0]
click at [138, 167] on span "I cannot change" at bounding box center [128, 164] width 59 height 9
type textarea "I cannot change"
click at [138, 167] on span "I cannot change" at bounding box center [128, 164] width 59 height 9
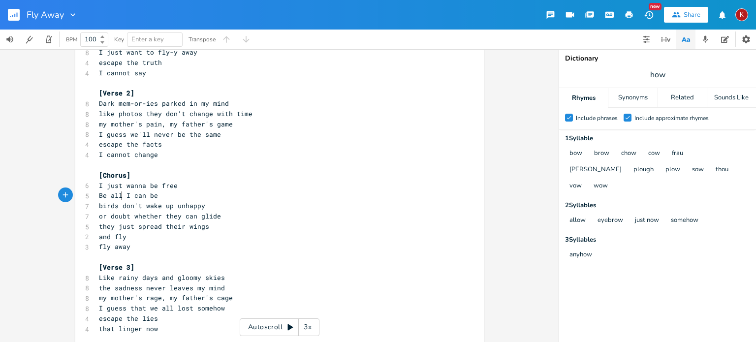
click at [120, 195] on span "Be all I can be" at bounding box center [128, 195] width 59 height 9
type textarea "that"
click at [204, 214] on span "or doubt whether they can glide" at bounding box center [160, 216] width 122 height 9
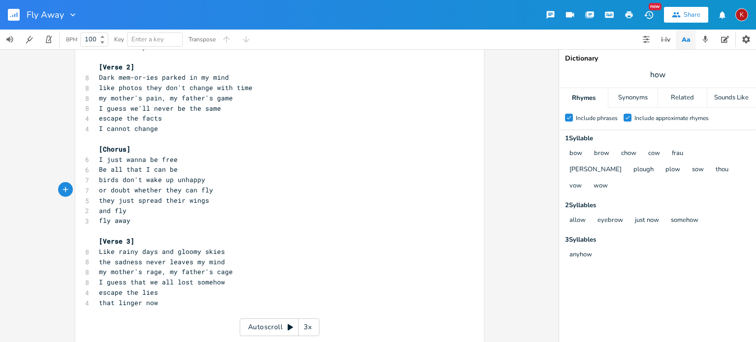
scroll to position [92, 0]
type textarea "fly"
click at [657, 77] on input "how" at bounding box center [657, 74] width 16 height 11
type input "cage"
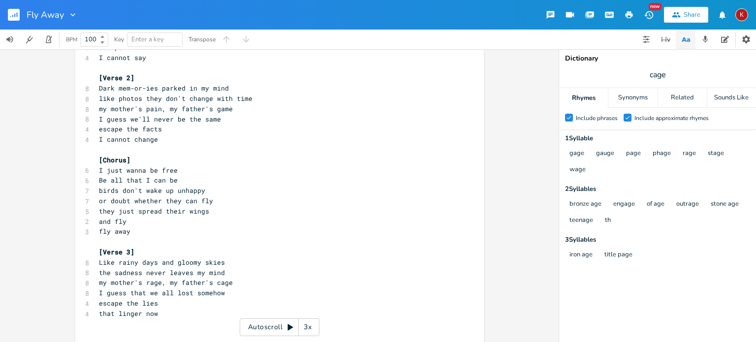
scroll to position [98, 0]
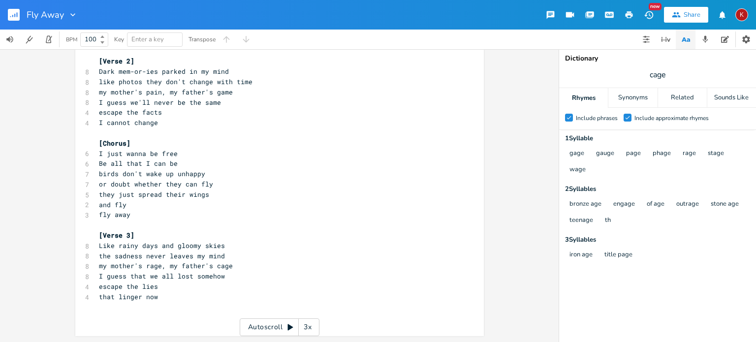
click at [203, 279] on span "I guess that we all lost somehow" at bounding box center [162, 276] width 126 height 9
type textarea "that stage"
type textarea "day"
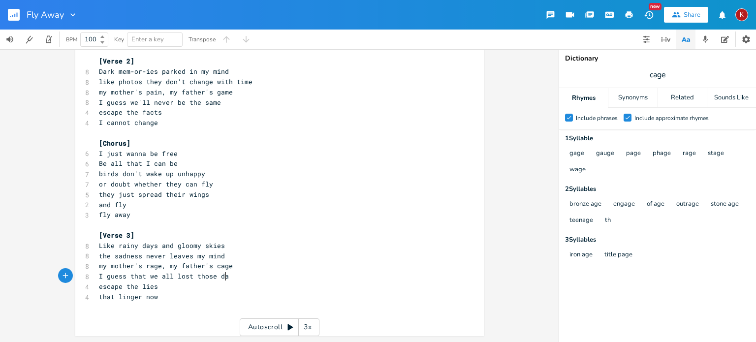
scroll to position [0, 29]
type textarea "hose days"
click at [658, 76] on input "cage" at bounding box center [657, 74] width 17 height 11
type input "days"
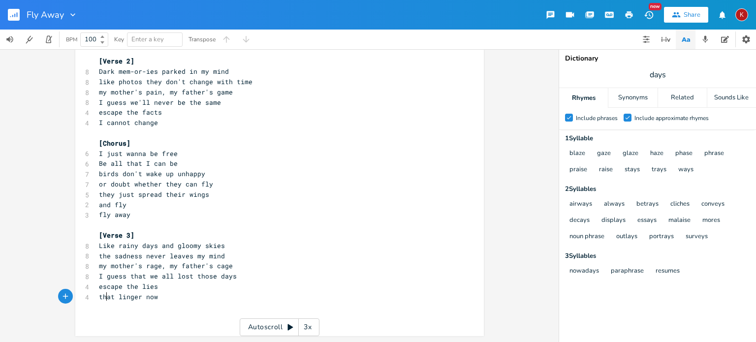
click at [104, 297] on span "that linger now" at bounding box center [128, 296] width 59 height 9
type textarea "the bloody haze"
click at [237, 276] on pre "I guess that we all lost those days" at bounding box center [274, 276] width 355 height 10
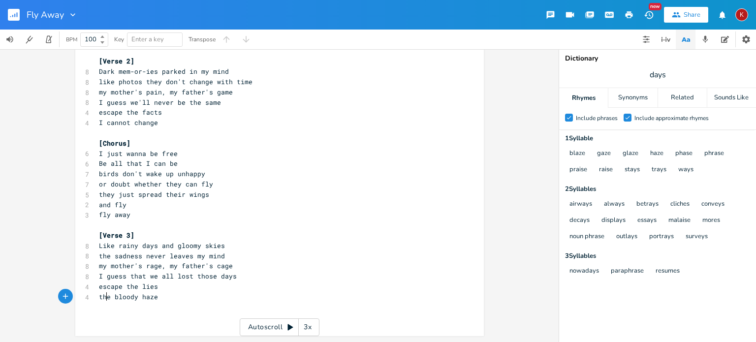
click at [102, 299] on span "the bloody haze" at bounding box center [128, 296] width 59 height 9
type textarea "at now decay"
click at [264, 260] on pre "the sadness never leaves my mind" at bounding box center [274, 256] width 355 height 10
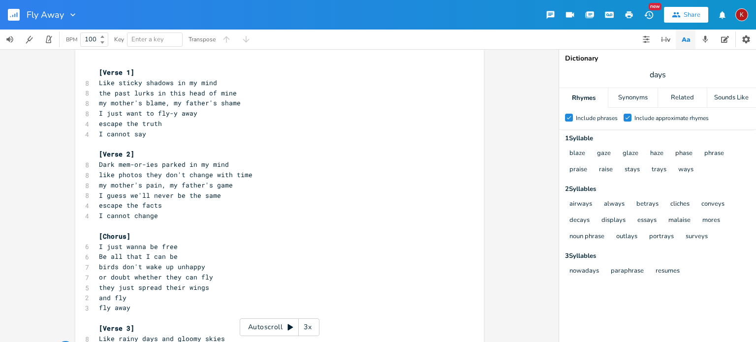
scroll to position [0, 0]
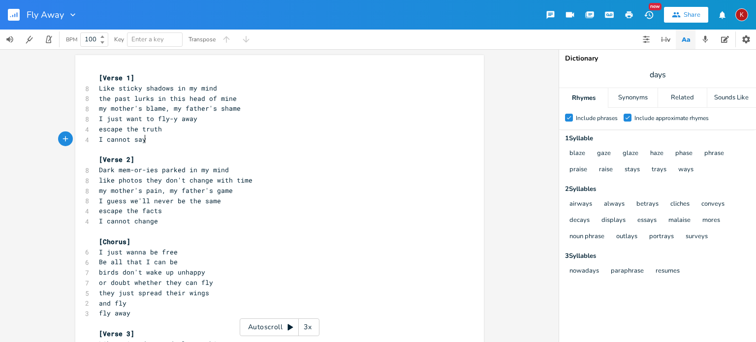
click at [143, 141] on pre "I cannot say" at bounding box center [274, 139] width 355 height 10
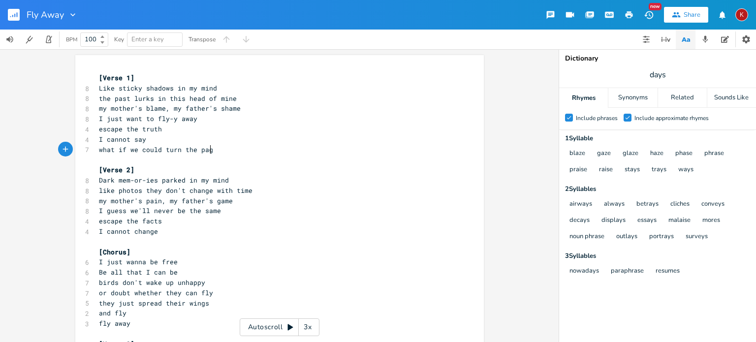
type textarea "what if we could turn the page"
click at [168, 149] on span "what if we could turn the page" at bounding box center [158, 149] width 118 height 9
type textarea "-u"
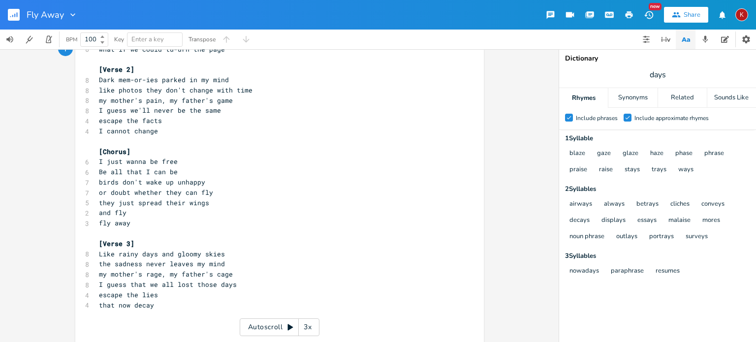
scroll to position [0, 0]
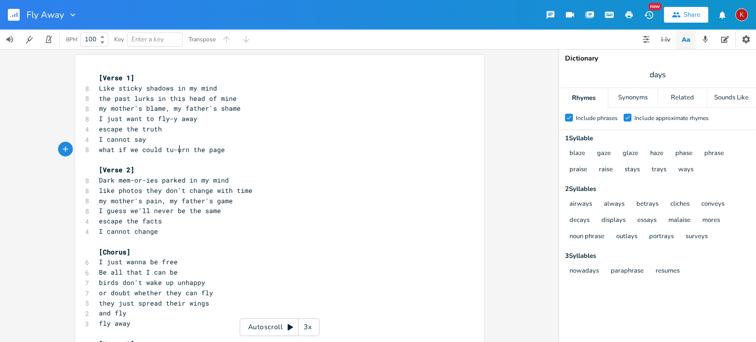
click at [156, 231] on pre "I cannot change" at bounding box center [274, 231] width 355 height 10
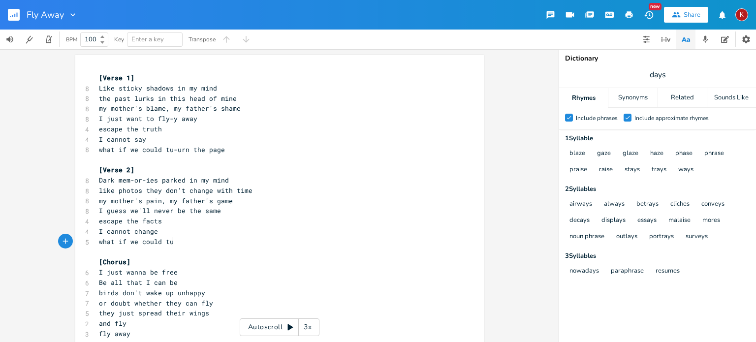
type textarea "what if we could tur"
type textarea "-urn the page"
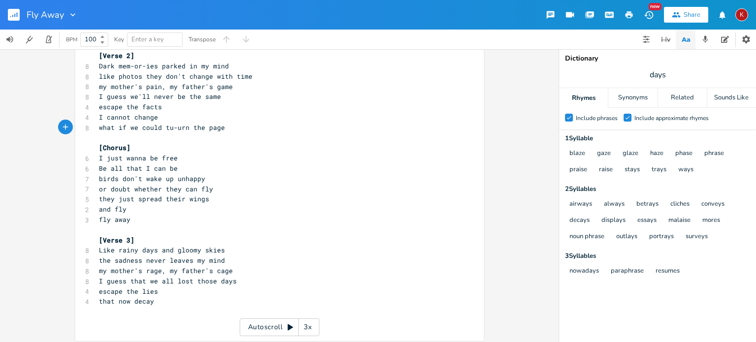
scroll to position [114, 0]
click at [151, 303] on pre "that now decay" at bounding box center [274, 301] width 355 height 10
type textarea "what if we could tu="
type textarea "-urn the page"
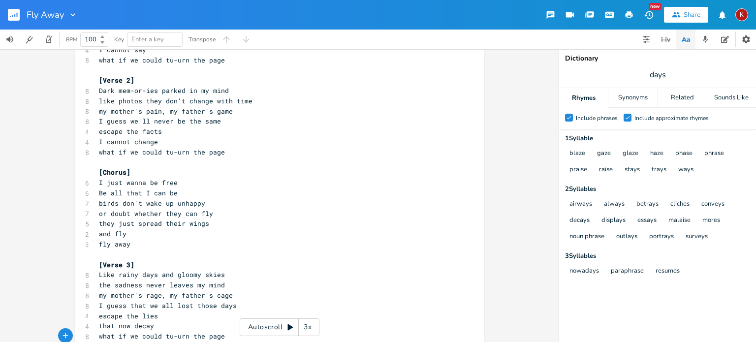
scroll to position [93, 0]
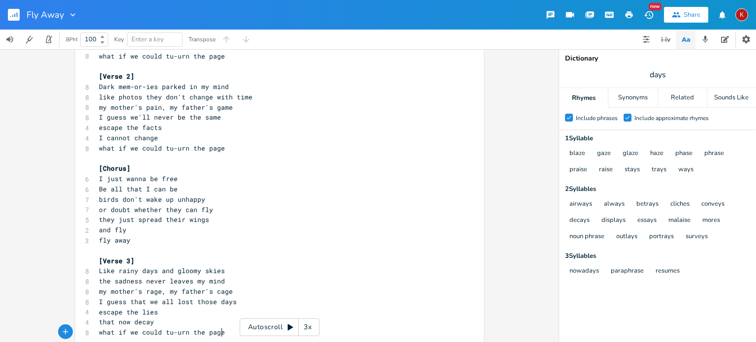
click at [179, 188] on pre "Be all that I can be" at bounding box center [274, 189] width 355 height 10
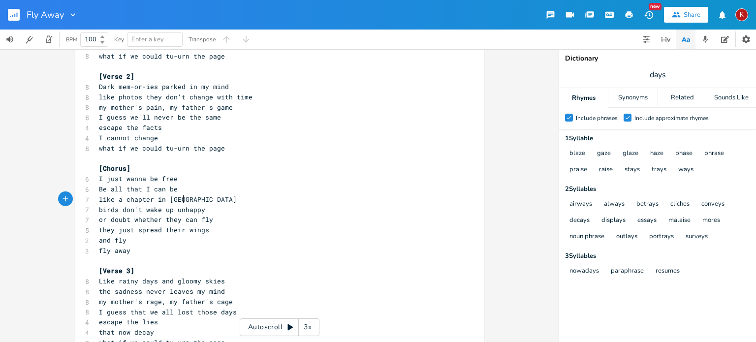
type textarea "like a chapter in abook"
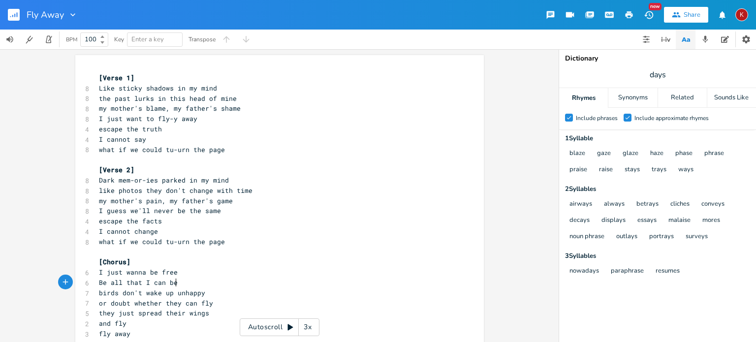
scroll to position [129, 0]
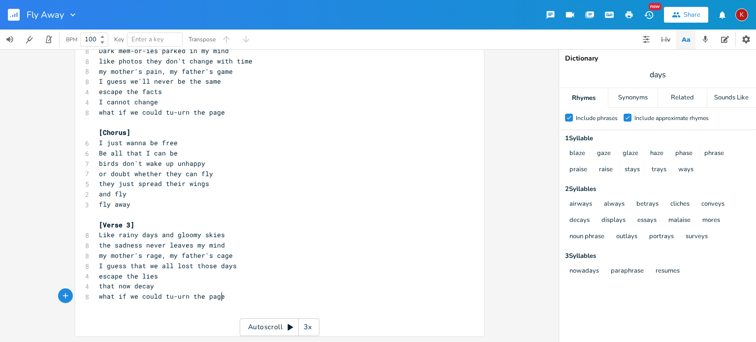
click at [225, 299] on pre "what if we could tu-urn the page" at bounding box center [274, 296] width 355 height 10
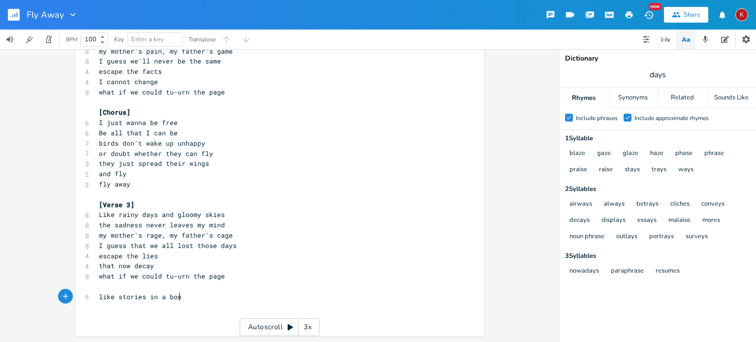
type textarea "like stories in a book"
type textarea "k"
type textarea "painting pictures with each word"
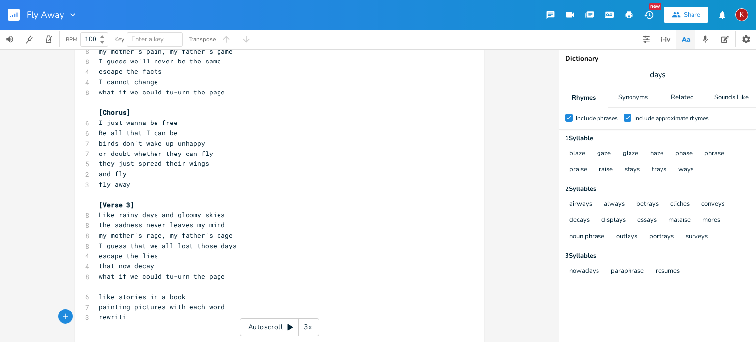
scroll to position [0, 26]
type textarea "rewriting"
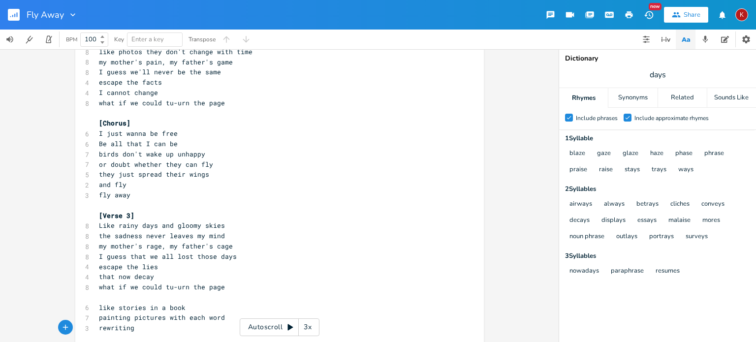
scroll to position [170, 0]
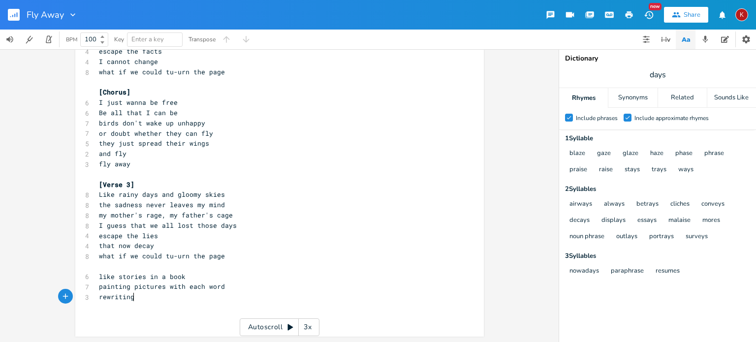
click at [131, 277] on span "like stories in a book" at bounding box center [142, 276] width 87 height 9
type textarea "adventures in a story book"
type textarea "that change with every word and hook"
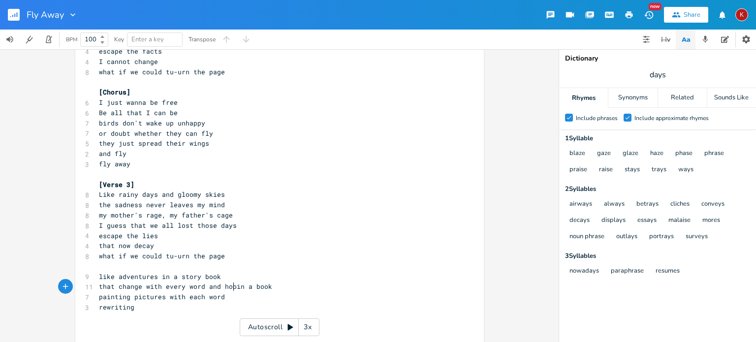
scroll to position [0, 112]
click at [134, 308] on pre "rewriting" at bounding box center [274, 307] width 355 height 10
click at [659, 75] on input "days" at bounding box center [657, 74] width 17 height 11
type input "word"
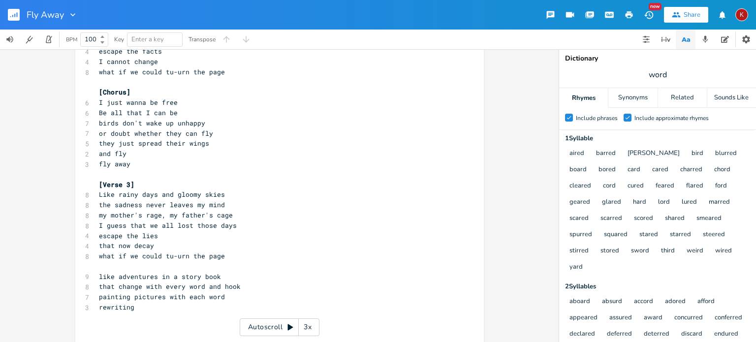
click at [136, 308] on pre "rewriting" at bounding box center [274, 307] width 355 height 10
type textarea "what is seen and heard"
click at [136, 308] on span "rewriting what is seen and heard" at bounding box center [162, 307] width 126 height 9
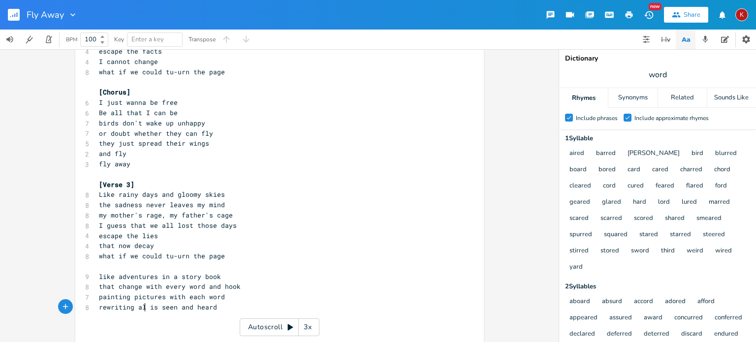
scroll to position [0, 6]
type textarea "all"
type textarea "what's been"
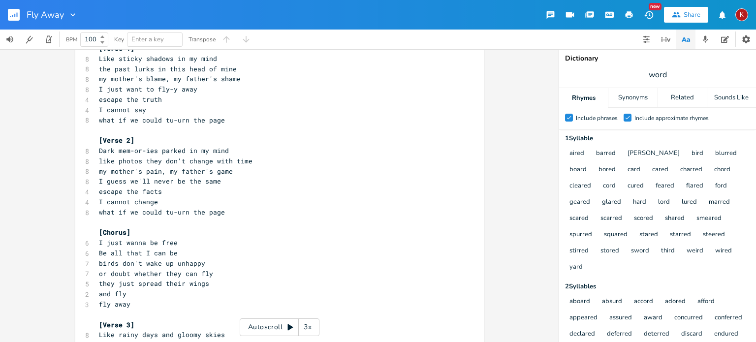
scroll to position [0, 0]
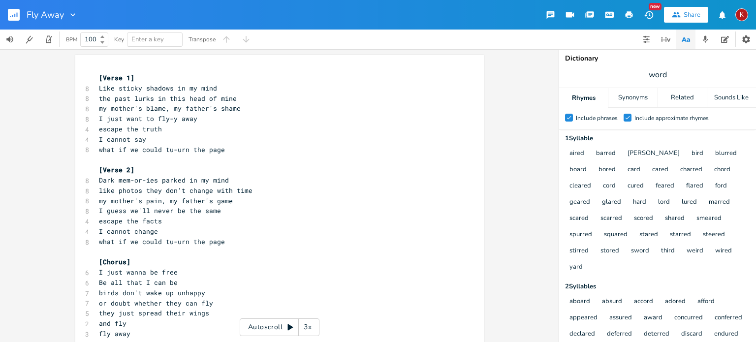
click at [165, 149] on span "what if we could tu-urn the page" at bounding box center [162, 149] width 126 height 9
type textarea "fly-y away"
click at [165, 243] on span "what if we could tu-urn the page" at bounding box center [162, 241] width 126 height 9
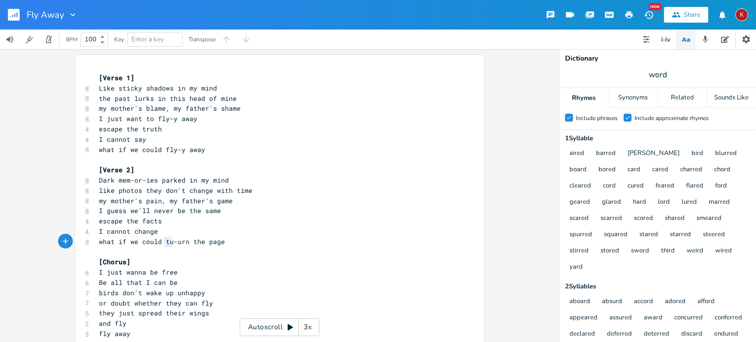
click at [165, 243] on span "what if we could tu-urn the page" at bounding box center [162, 241] width 126 height 9
type textarea "flu"
type textarea "y-y away"
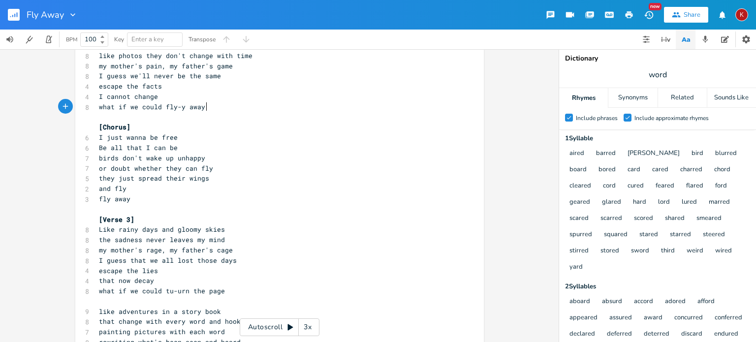
scroll to position [136, 0]
click at [166, 293] on span "what if we could tu-urn the page" at bounding box center [162, 289] width 126 height 9
type textarea "flyu-y"
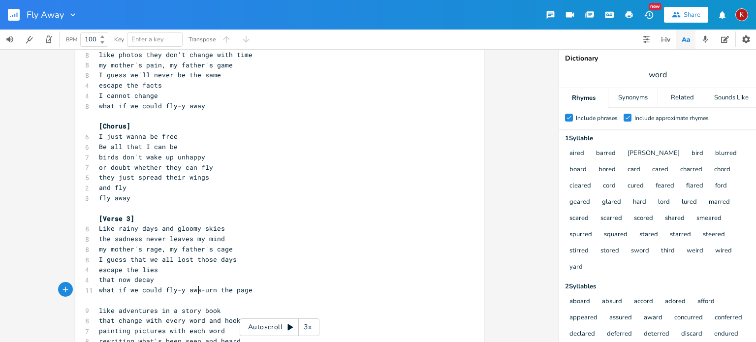
type textarea "-y away"
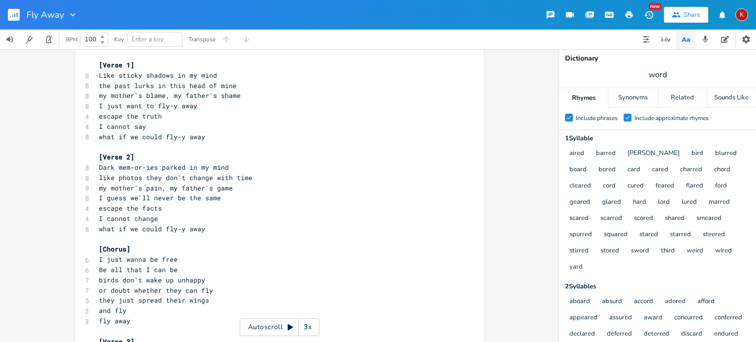
scroll to position [0, 0]
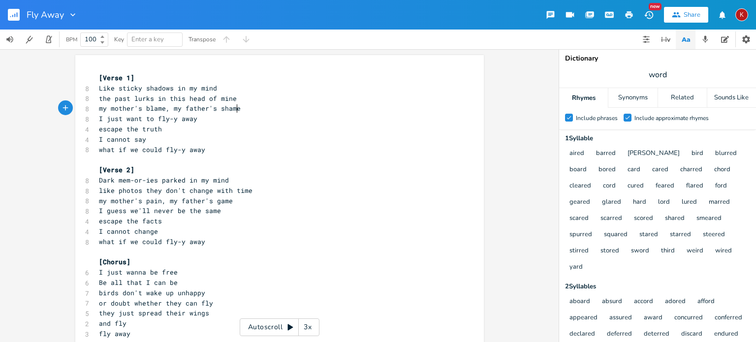
click at [240, 108] on pre "my mother's blame, my father's shame" at bounding box center [274, 108] width 355 height 10
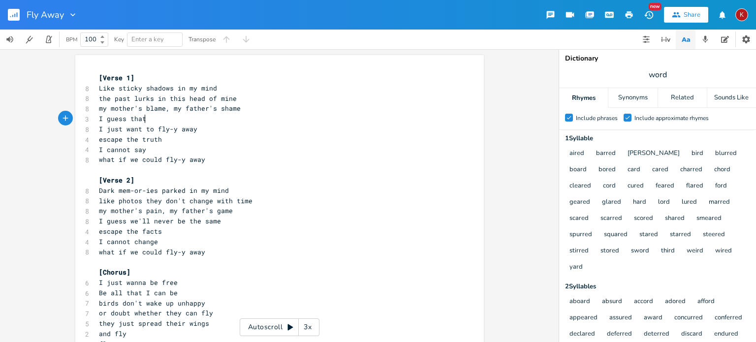
type textarea "I guess that"
type textarea "it's just how it was played"
click at [180, 129] on span "I just want to fly-y away" at bounding box center [148, 128] width 98 height 9
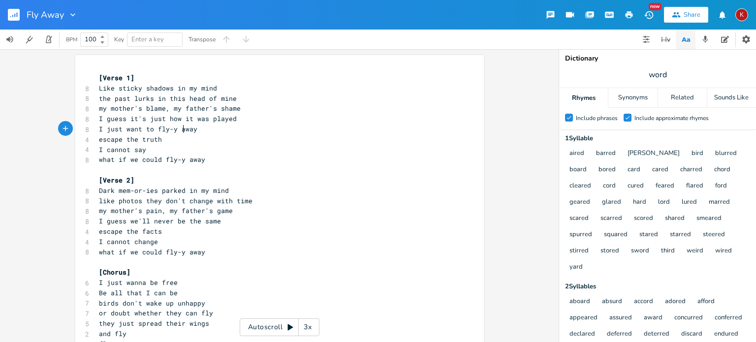
click at [180, 129] on span "I just want to fly-y away" at bounding box center [148, 128] width 98 height 9
type textarea "I just want to fly-y away"
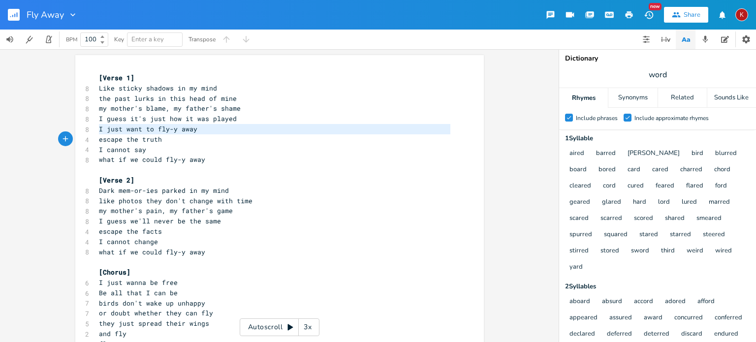
click at [180, 129] on span "I just want to fly-y away" at bounding box center [148, 128] width 98 height 9
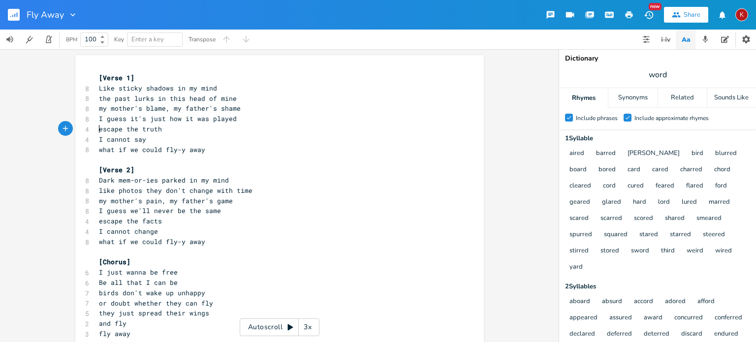
click at [171, 120] on span "I guess it's just how it was played" at bounding box center [168, 118] width 138 height 9
type textarea "the game they"
click at [171, 120] on span "I guess it's just the game they played" at bounding box center [174, 118] width 150 height 9
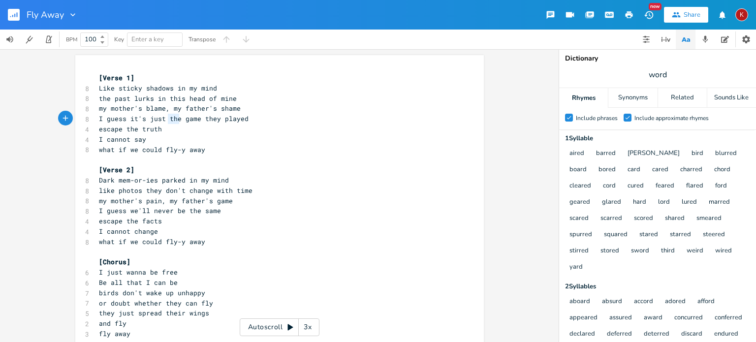
click at [171, 120] on span "I guess it's just the game they played" at bounding box center [174, 118] width 150 height 9
type textarea "their sickening ganme"
click at [237, 119] on span "I guess it's just their sickening ganme" at bounding box center [175, 118] width 153 height 9
click at [207, 119] on span "I guess it's just their sickening game" at bounding box center [174, 118] width 150 height 9
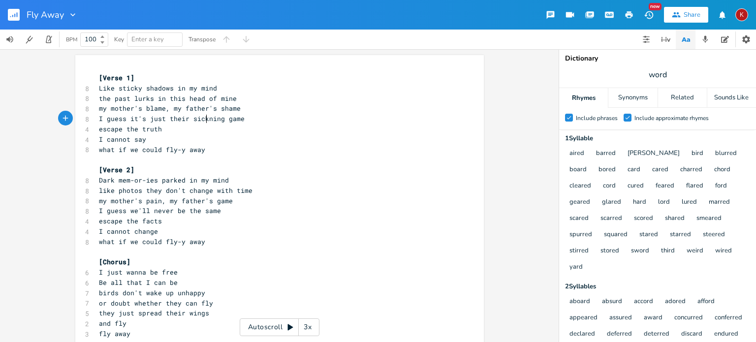
scroll to position [0, 1]
type textarea "'"
click at [151, 122] on span "I guess it's just their sick'ning game" at bounding box center [174, 118] width 150 height 9
type textarea "all an ugly"
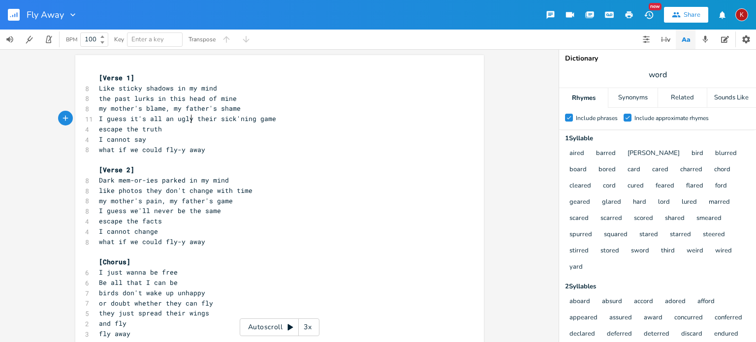
scroll to position [0, 31]
click at [113, 118] on span "I guess it's all an ugly game" at bounding box center [156, 118] width 114 height 9
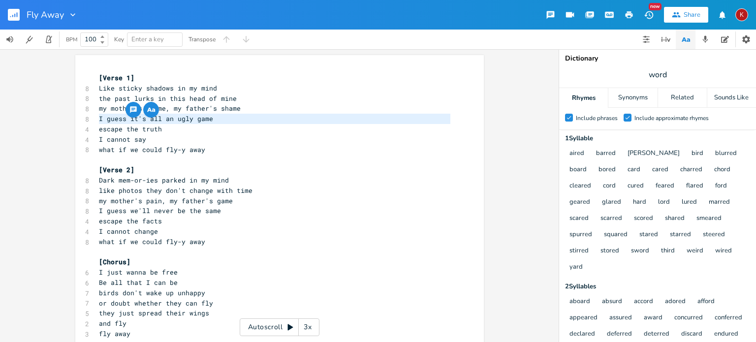
click at [113, 118] on span "I guess it's all an ugly game" at bounding box center [156, 118] width 114 height 9
type textarea "I guess it's all an ugly game"
click at [113, 118] on span "I guess it's all an ugly game" at bounding box center [156, 118] width 114 height 9
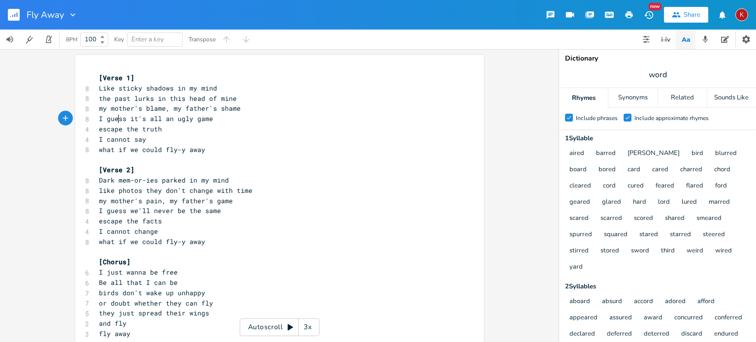
click at [113, 118] on span "I guess it's all an ugly game" at bounding box center [156, 118] width 114 height 9
click at [99, 118] on span "I guess it's all an ugly game" at bounding box center [156, 118] width 114 height 9
type textarea "t's all aprt of their"
click at [136, 121] on span "It's all aprt of their ugly game" at bounding box center [162, 118] width 126 height 9
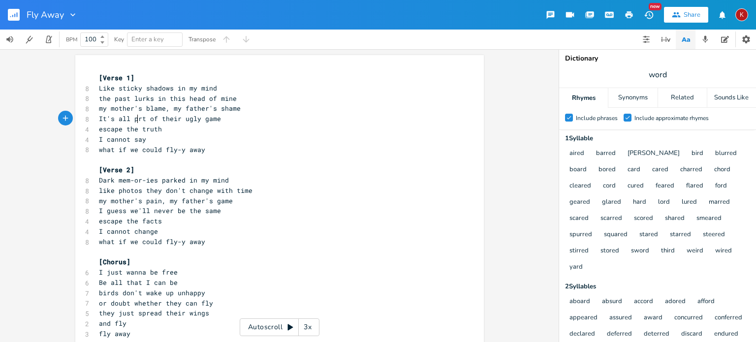
scroll to position [0, 6]
type textarea "pa"
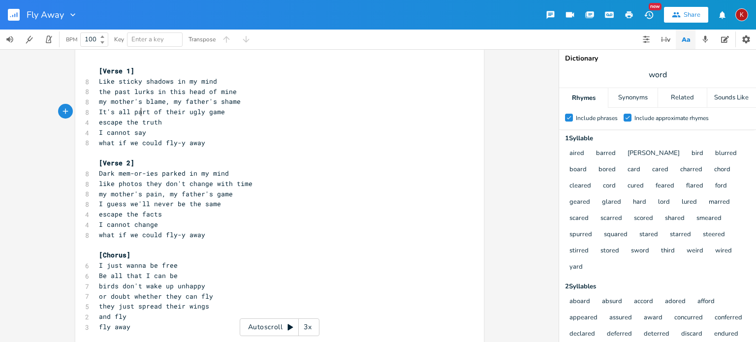
scroll to position [5, 0]
click at [132, 145] on span "what if we could fly-y away" at bounding box center [152, 144] width 106 height 9
type textarea "I"
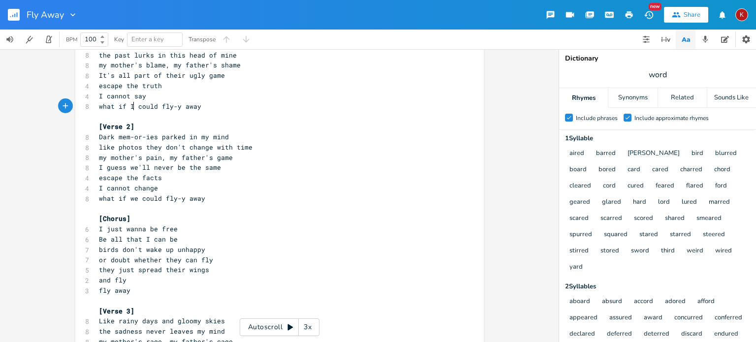
scroll to position [45, 0]
click at [130, 196] on span "what if we could fly-y away" at bounding box center [152, 196] width 106 height 9
type textarea "I"
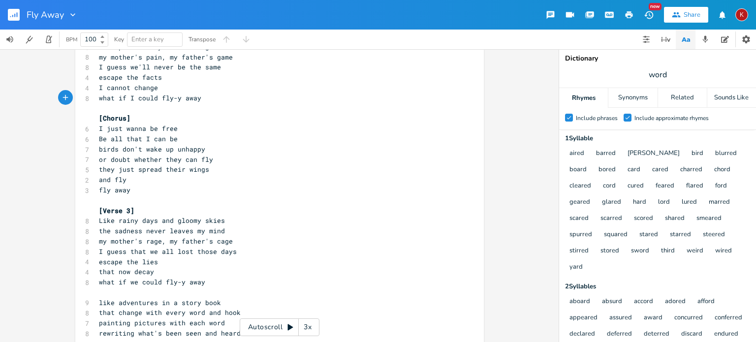
scroll to position [144, 0]
click at [168, 151] on span "birds don't wake up unhappy" at bounding box center [152, 149] width 106 height 9
click at [143, 164] on pre "they just spread their wings" at bounding box center [274, 169] width 355 height 10
type textarea "that"
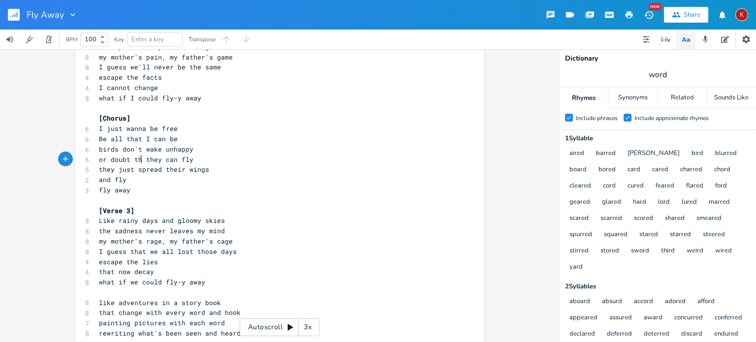
scroll to position [0, 11]
click at [140, 159] on span "or doubt that they can fly" at bounding box center [150, 159] width 102 height 9
type textarea "that"
click at [140, 159] on span "or doubt that they can fly" at bounding box center [150, 159] width 102 height 9
click at [170, 161] on span "or doubt they can fly" at bounding box center [140, 159] width 83 height 9
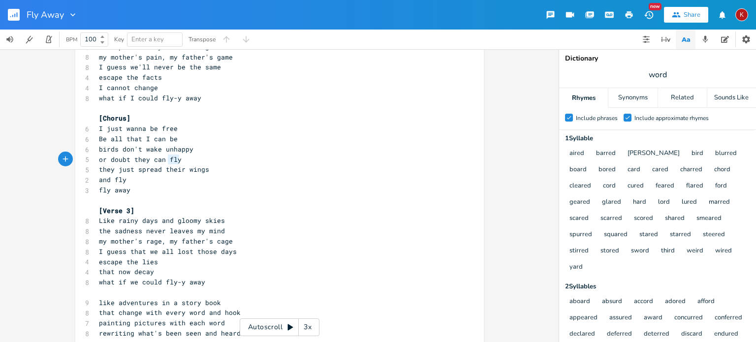
click at [170, 161] on span "or doubt they can fly" at bounding box center [140, 159] width 83 height 9
type textarea "go high"
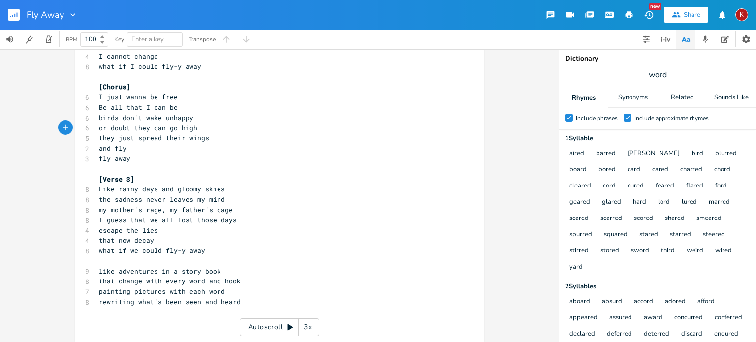
scroll to position [181, 0]
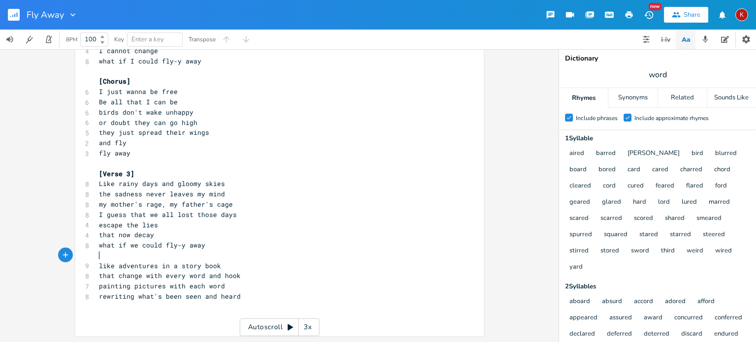
click at [123, 250] on pre "​" at bounding box center [274, 255] width 355 height 10
click at [130, 247] on span "what if we could fly-y away" at bounding box center [152, 245] width 106 height 9
type textarea "I"
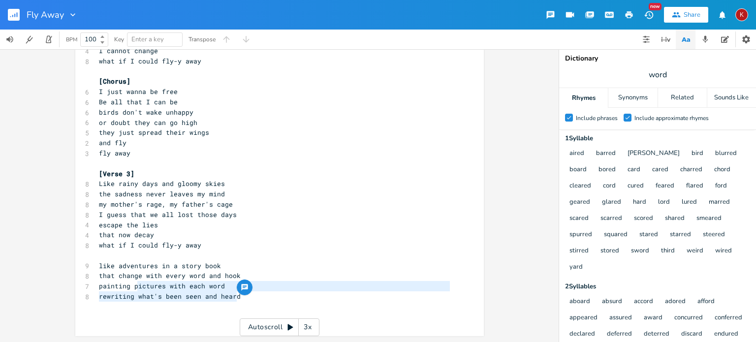
type textarea "like adventures in a story book that change with every word and hook painting p…"
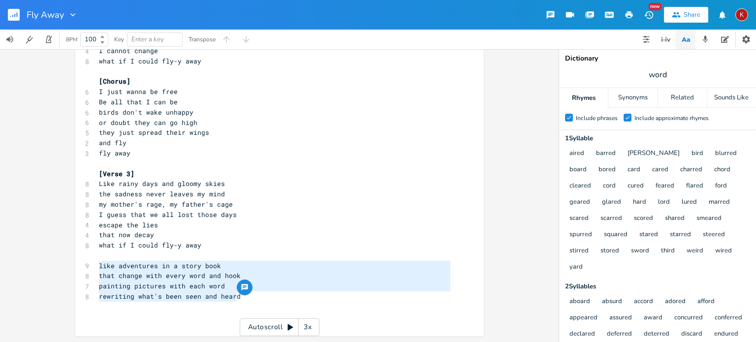
drag, startPoint x: 237, startPoint y: 299, endPoint x: 79, endPoint y: 265, distance: 161.4
click at [79, 265] on div "like adventures in a story book that change with every word and hook painting p…" at bounding box center [279, 105] width 408 height 461
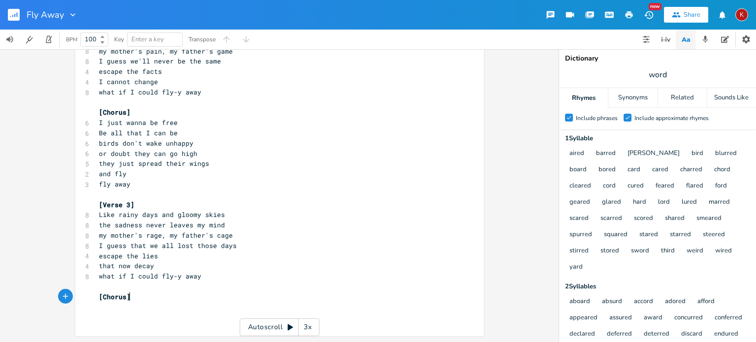
scroll to position [0, 24]
type textarea "[Chorus]"
click at [627, 10] on icon "button" at bounding box center [628, 14] width 9 height 9
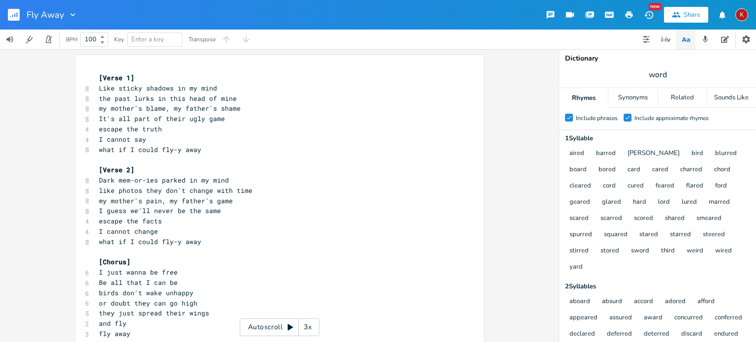
click at [97, 129] on pre "escape the truth" at bounding box center [274, 129] width 355 height 10
type textarea "to"
click at [97, 221] on pre "escape the facts" at bounding box center [274, 221] width 355 height 10
type textarea "to"
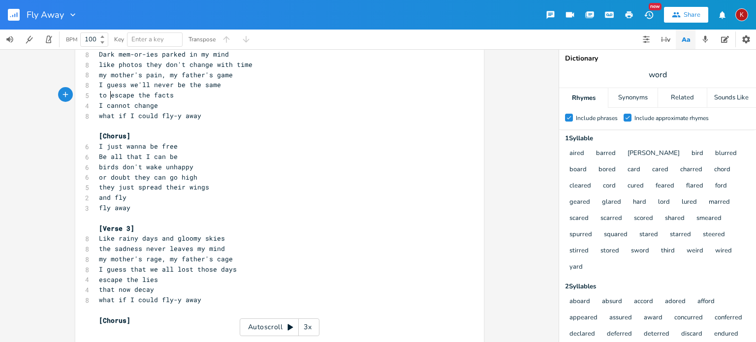
scroll to position [128, 0]
click at [97, 279] on pre "escape the lies" at bounding box center [274, 277] width 355 height 10
type textarea "to"
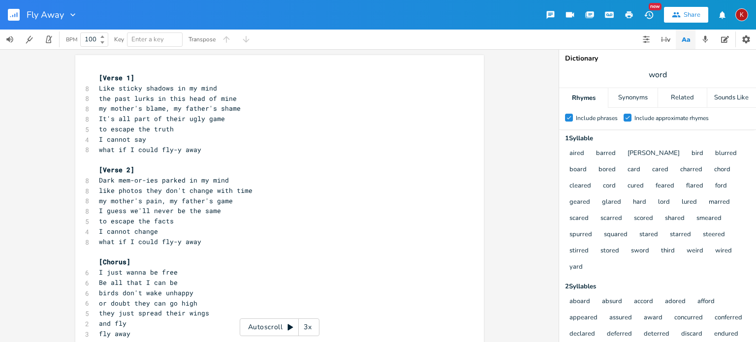
scroll to position [150, 0]
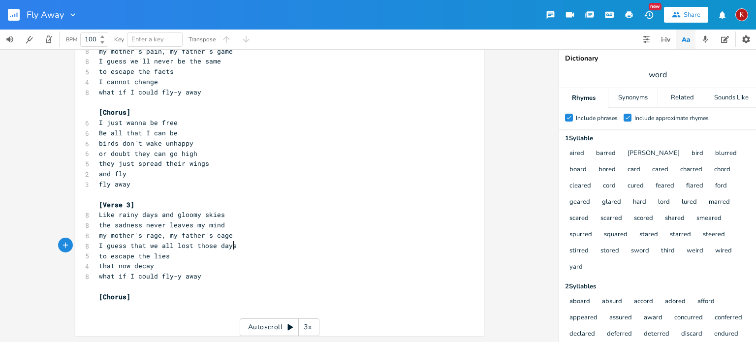
click at [232, 243] on pre "I guess that we all lost those days" at bounding box center [274, 246] width 355 height 10
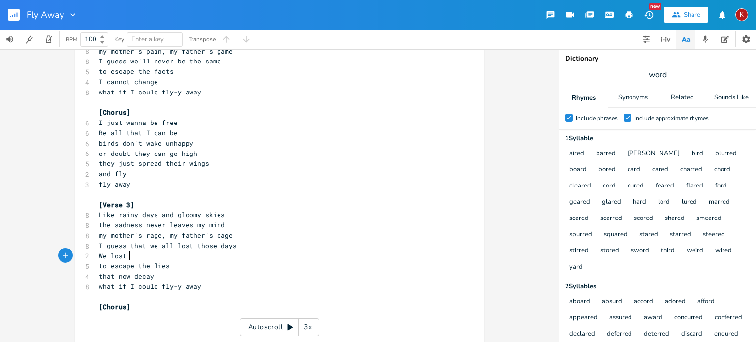
type textarea "We lost l"
type textarea "opart"
type textarea "parts of ourselves those days"
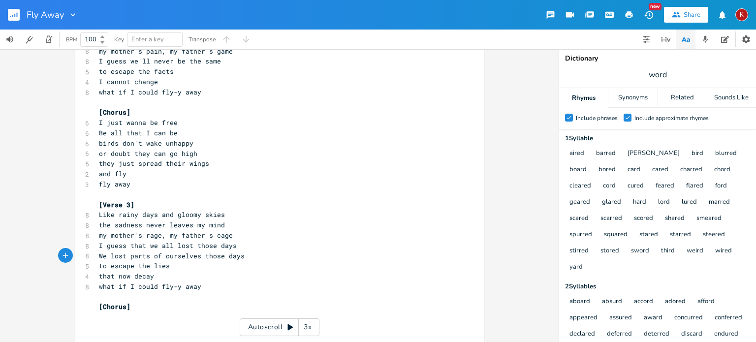
click at [197, 245] on span "I guess that we all lost those days" at bounding box center [168, 245] width 138 height 9
type textarea "I guess that we all lost those days"
click at [197, 245] on span "I guess that we all lost those days" at bounding box center [168, 245] width 138 height 9
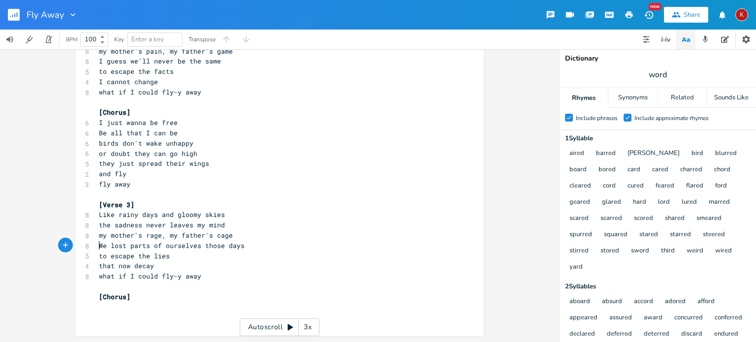
scroll to position [150, 0]
click at [99, 143] on span "birds don't wake unhappy" at bounding box center [146, 143] width 94 height 9
type textarea "like"
click at [138, 144] on span "like birds don't wake unhappy" at bounding box center [156, 143] width 114 height 9
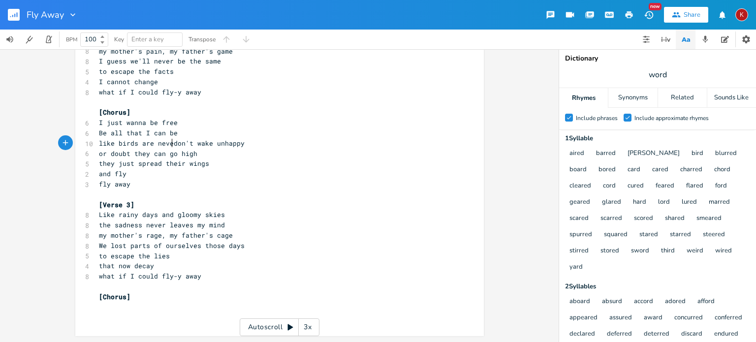
scroll to position [0, 28]
type textarea "are never"
click at [138, 144] on span "like birds are never unhappy" at bounding box center [154, 143] width 110 height 9
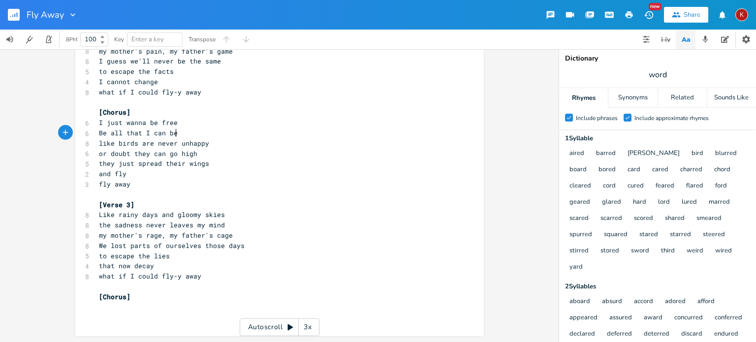
click at [228, 128] on pre "Be all that I can be" at bounding box center [274, 133] width 355 height 10
click at [99, 153] on span "or doubt they can go high" at bounding box center [148, 153] width 98 height 9
type textarea "they don't"
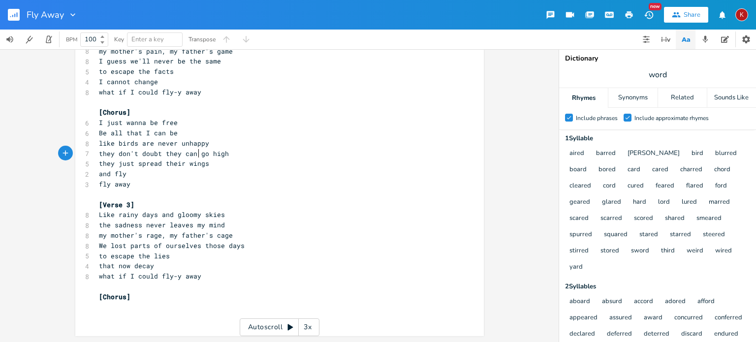
click at [197, 154] on span "they don't doubt they can go high" at bounding box center [164, 153] width 130 height 9
type textarea "fly"
type textarea "go"
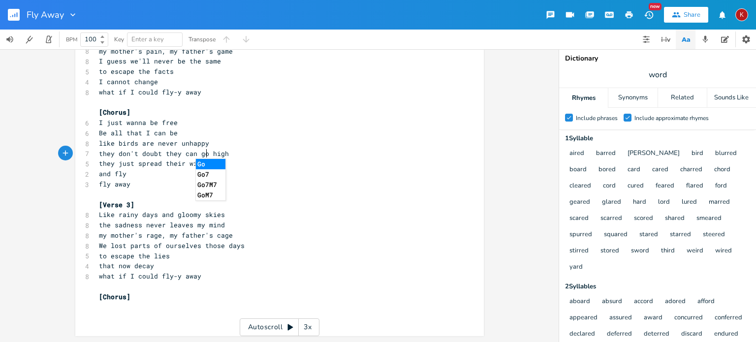
click at [132, 183] on pre "fly away" at bounding box center [274, 184] width 355 height 10
click at [141, 142] on span "like birds are never unhappy" at bounding box center [154, 143] width 110 height 9
type textarea "are"
click at [141, 142] on span "like birds are never unhappy" at bounding box center [154, 143] width 110 height 9
click at [203, 145] on pre "like birds are never unhappy" at bounding box center [274, 143] width 355 height 10
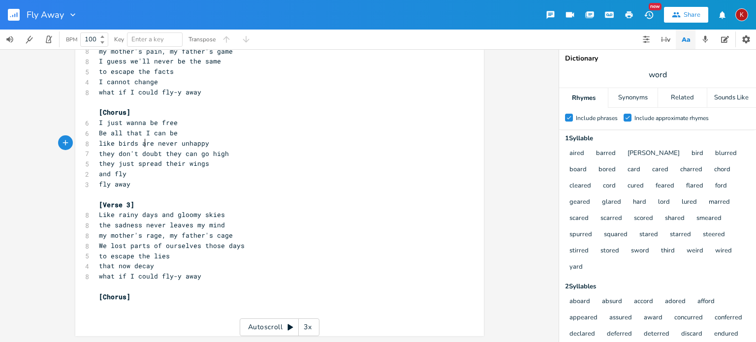
click at [142, 145] on span "like birds are never unhappy" at bounding box center [154, 143] width 110 height 9
type textarea "that never doubty"
type textarea "they at they can fly"
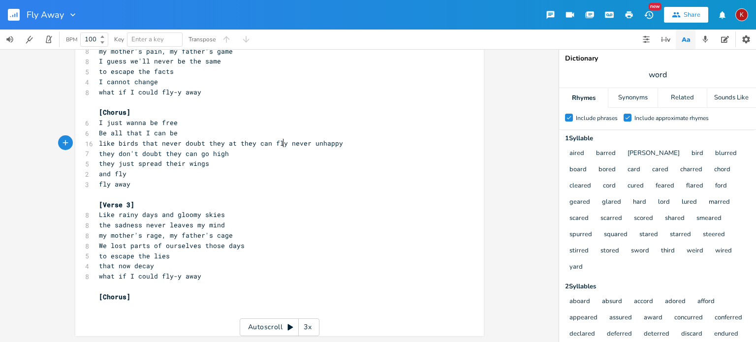
scroll to position [0, 57]
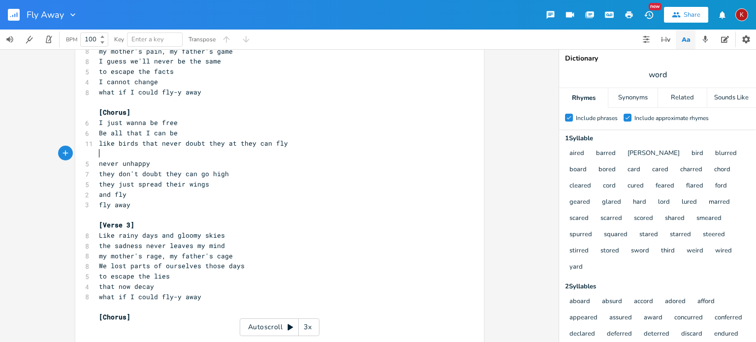
click at [110, 155] on pre "​" at bounding box center [274, 154] width 355 height 10
type textarea "they just spread their wings and reach the sky"
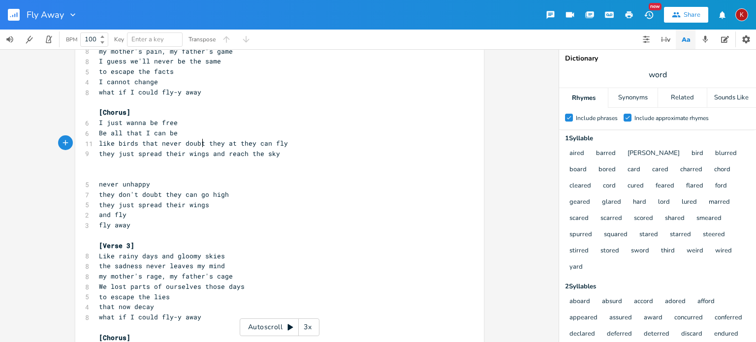
click at [201, 144] on span "like birds that never doubt they at they can fly" at bounding box center [193, 143] width 189 height 9
click at [222, 144] on span "like birds that never doubt they at they can fly" at bounding box center [193, 143] width 189 height 9
click at [198, 141] on span "like birds that never doubt that they can fly" at bounding box center [187, 143] width 177 height 9
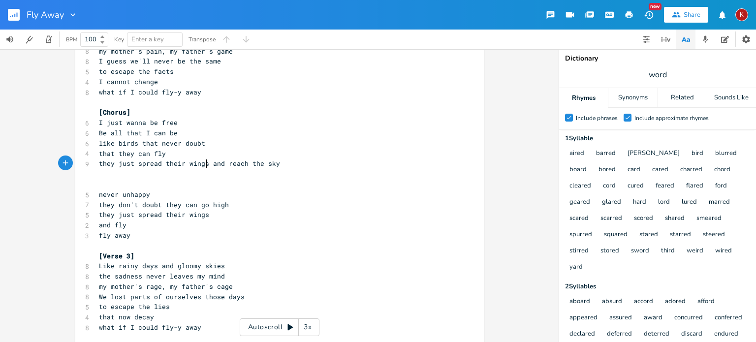
click at [203, 164] on span "they just spread their wings and reach the sky" at bounding box center [189, 163] width 181 height 9
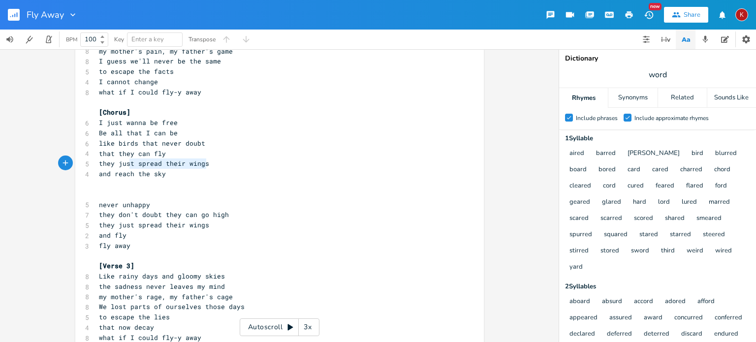
type textarea "they just spread their wings"
drag, startPoint x: 212, startPoint y: 162, endPoint x: 93, endPoint y: 162, distance: 118.5
click at [93, 162] on div "they just spread their wings x [Verse 1] 8 Like sticky shadows in my mind 8 the…" at bounding box center [279, 152] width 408 height 492
click at [101, 184] on pre "​" at bounding box center [274, 184] width 355 height 10
paste textarea "a"
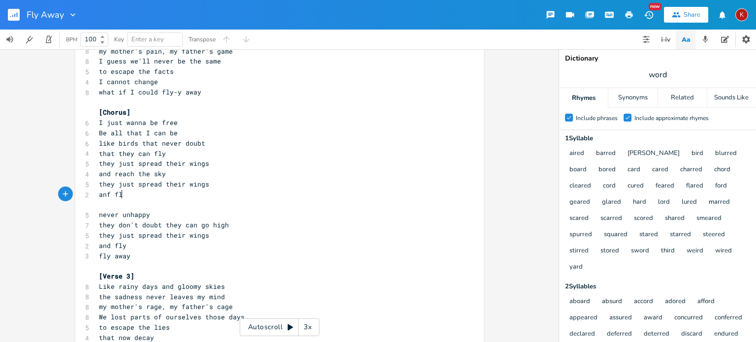
type textarea "anf fly"
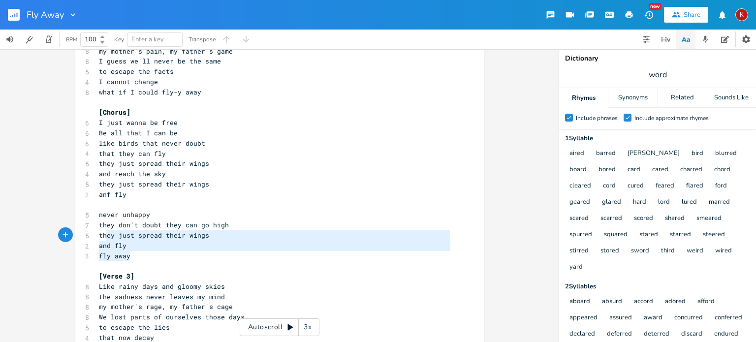
type textarea "never unhappy they don't doubt they can go high they just spread their wings an…"
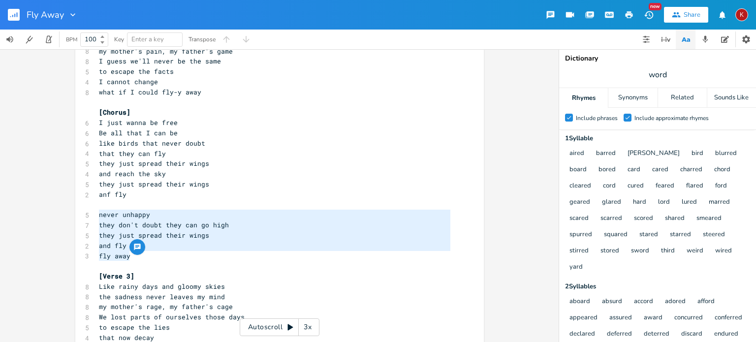
drag, startPoint x: 127, startPoint y: 253, endPoint x: 86, endPoint y: 212, distance: 59.1
click at [86, 212] on div "never unhappy they don't doubt they can go high they just spread their wings an…" at bounding box center [279, 157] width 408 height 502
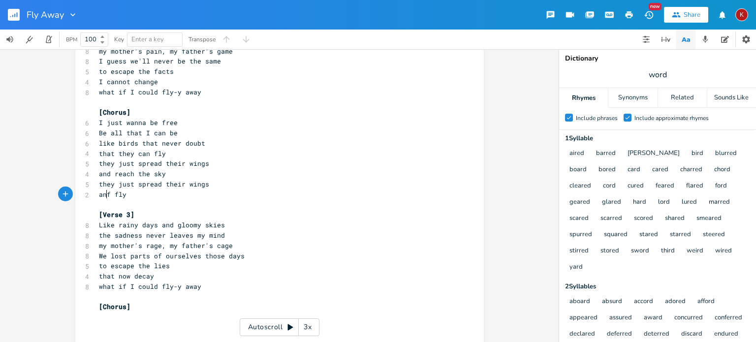
click at [103, 194] on span "anf fly" at bounding box center [113, 194] width 28 height 9
type textarea "d"
click at [106, 194] on span "andf fly" at bounding box center [114, 194] width 31 height 9
click at [125, 195] on pre "and fly" at bounding box center [274, 194] width 355 height 10
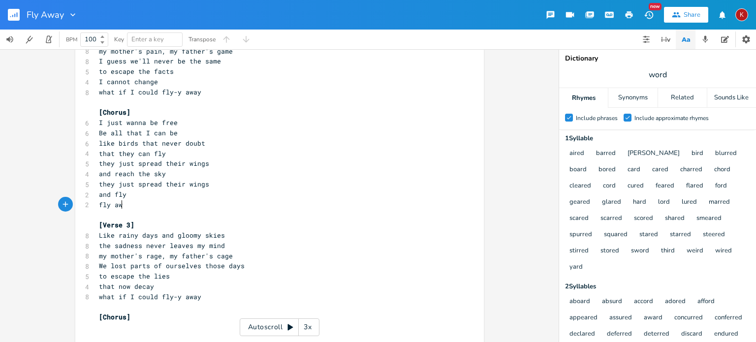
scroll to position [0, 24]
type textarea "fly away"
click at [102, 153] on span "that they can fly" at bounding box center [132, 153] width 67 height 9
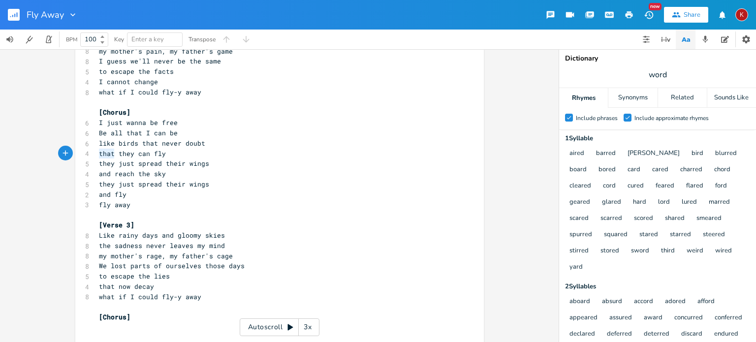
click at [102, 153] on span "that they can fly" at bounding box center [132, 153] width 67 height 9
type textarea "if"
click at [122, 175] on span "and reach the sky" at bounding box center [132, 173] width 67 height 9
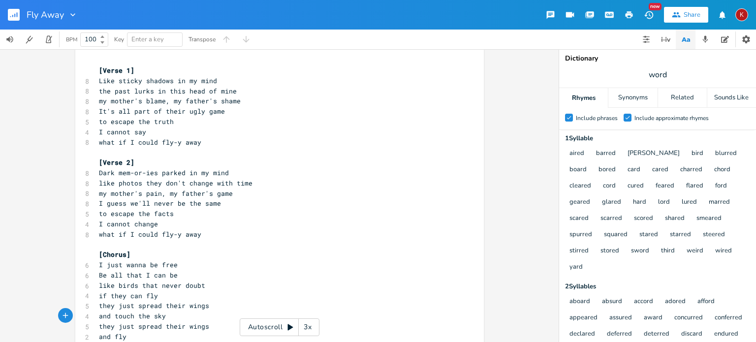
scroll to position [170, 0]
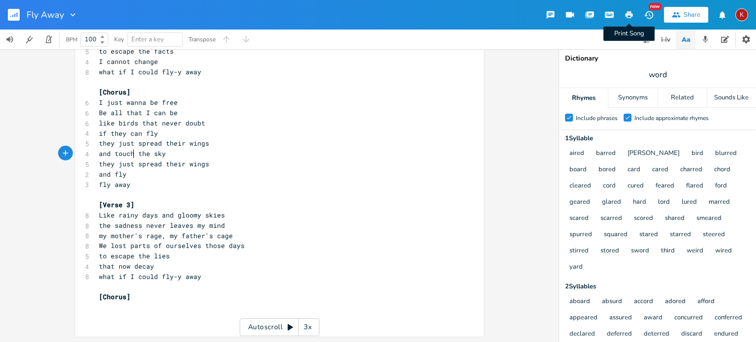
type textarea "touch"
click at [626, 15] on icon "button" at bounding box center [628, 14] width 7 height 7
click at [563, 310] on span "appeared" at bounding box center [583, 318] width 40 height 16
